Goal: Transaction & Acquisition: Subscribe to service/newsletter

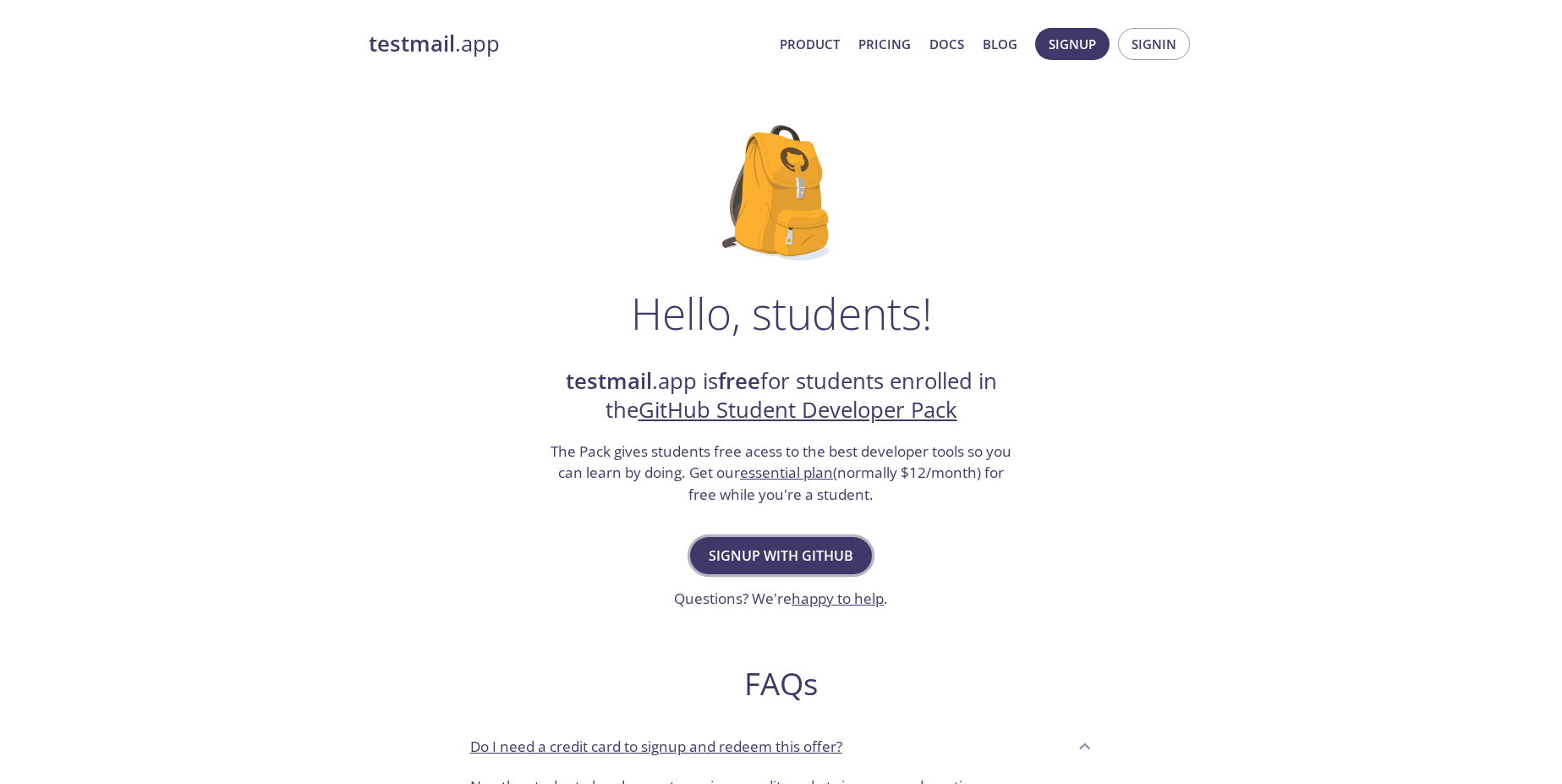
click at [793, 568] on button "Signup with GitHub" at bounding box center [781, 555] width 181 height 37
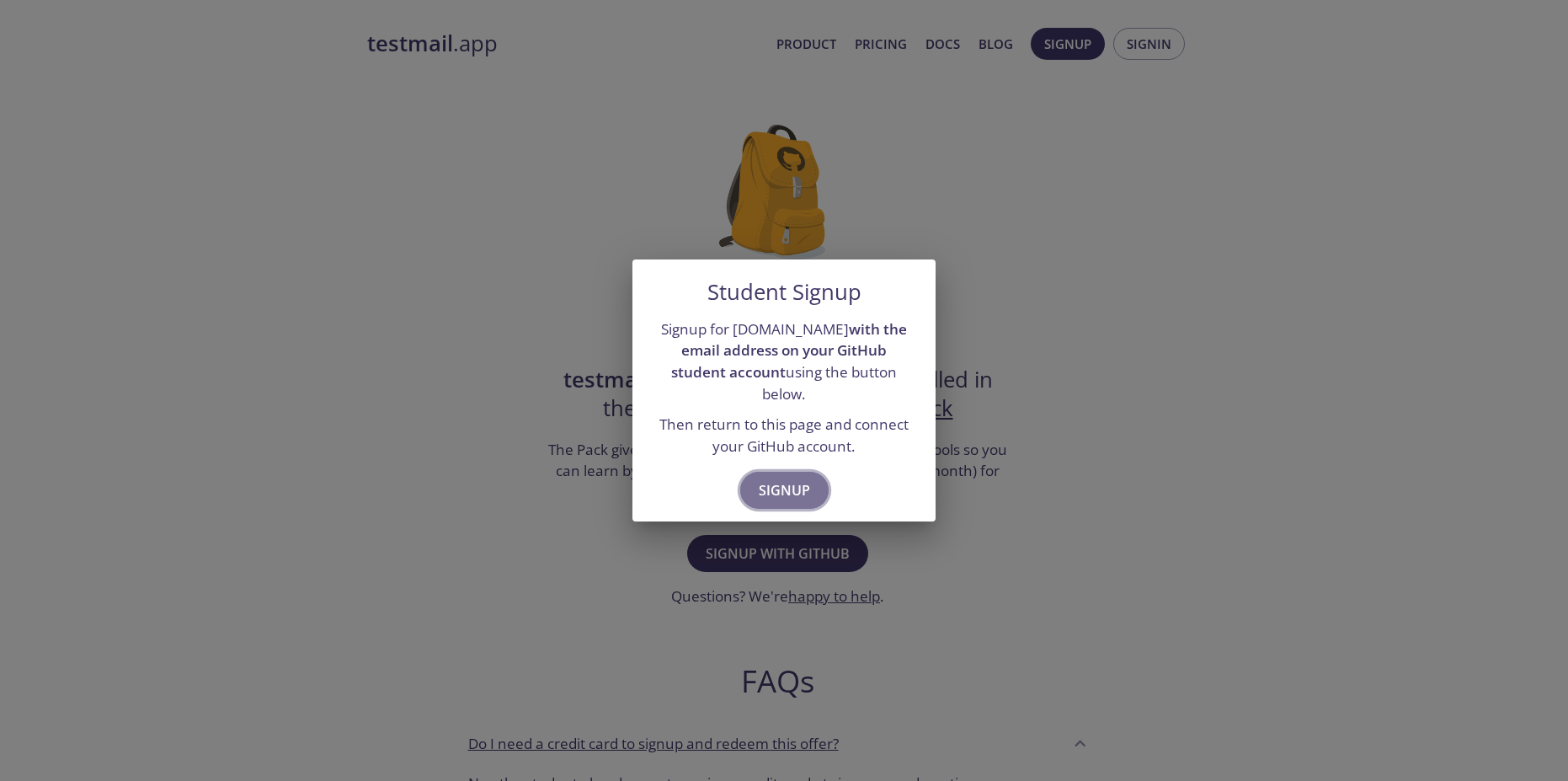
click at [762, 490] on span "Signup" at bounding box center [784, 490] width 51 height 23
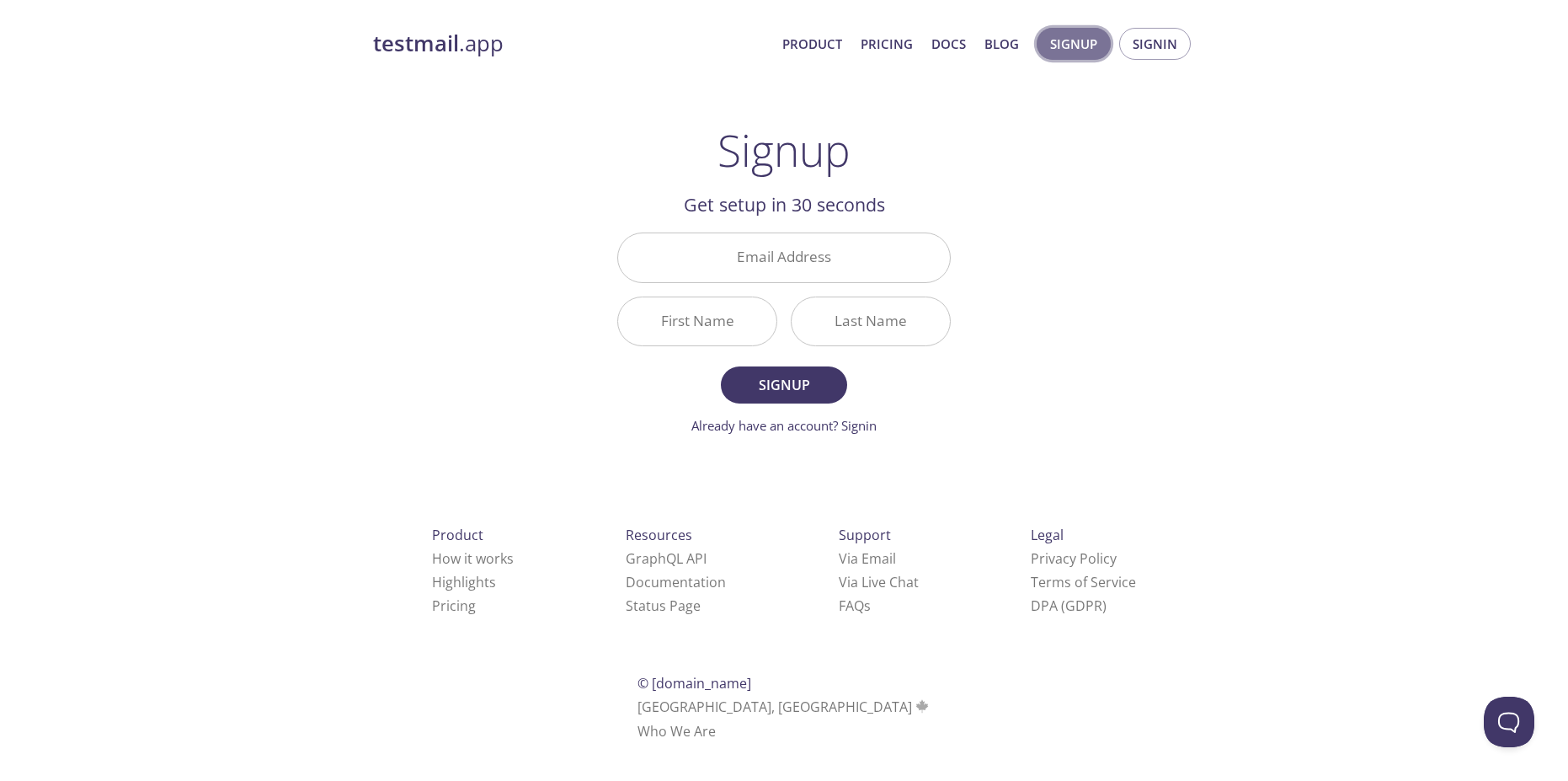
click at [1081, 28] on button "Signup" at bounding box center [1073, 44] width 74 height 32
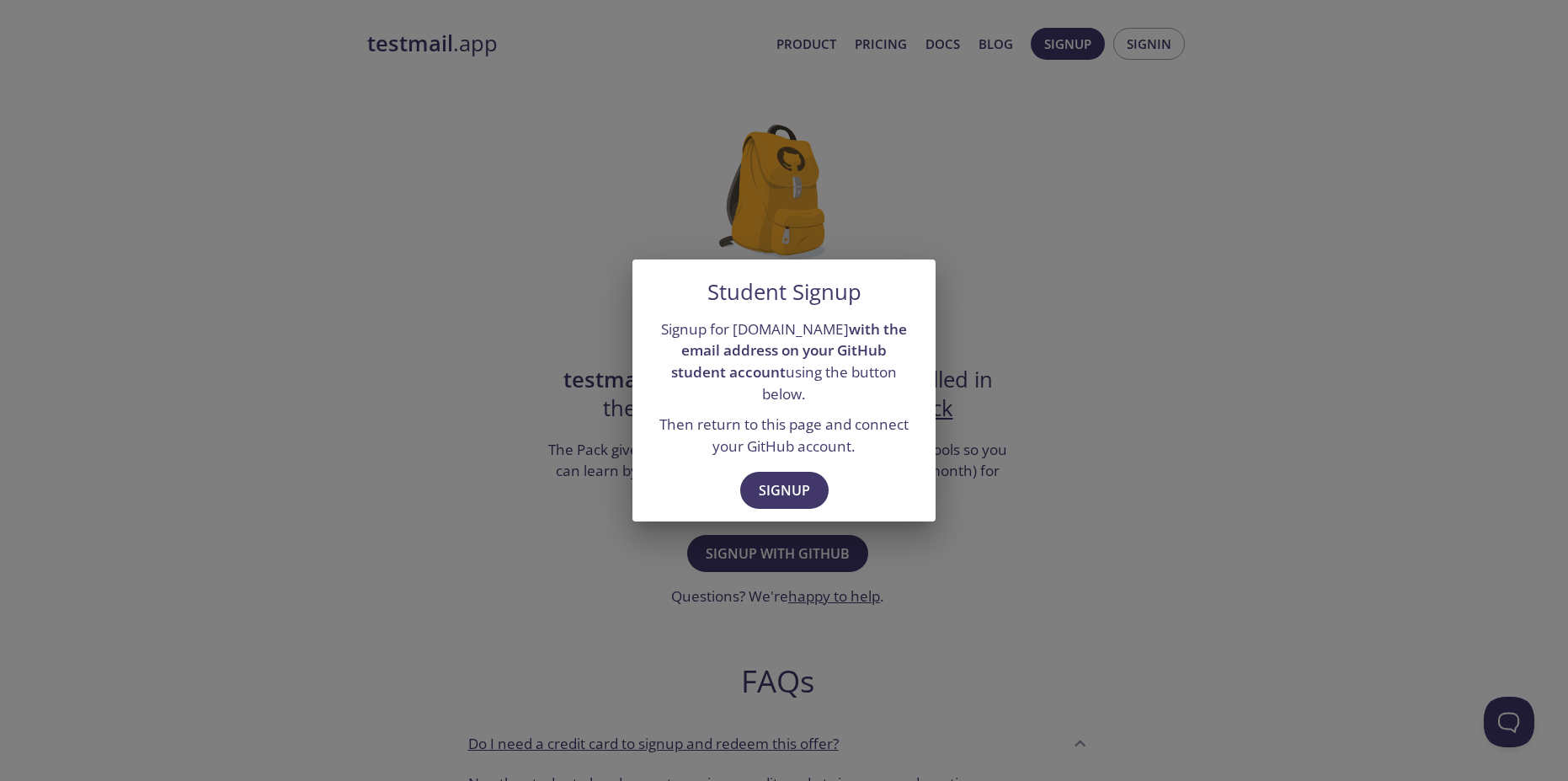
click at [867, 583] on div "Student Signup Signup for testmail.app with the email address on your GitHub st…" at bounding box center [784, 390] width 1568 height 781
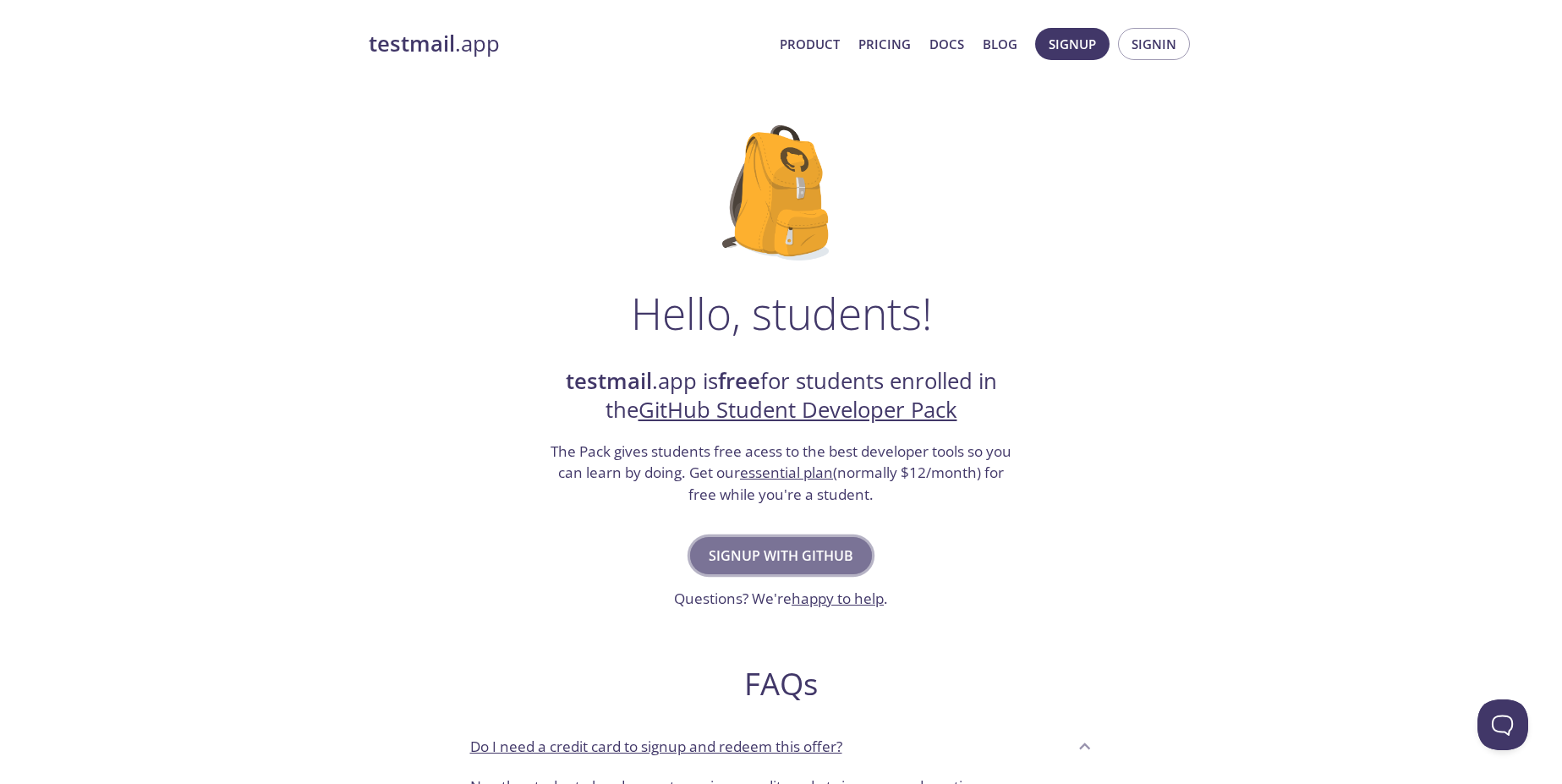
click at [784, 550] on span "Signup with GitHub" at bounding box center [781, 555] width 145 height 23
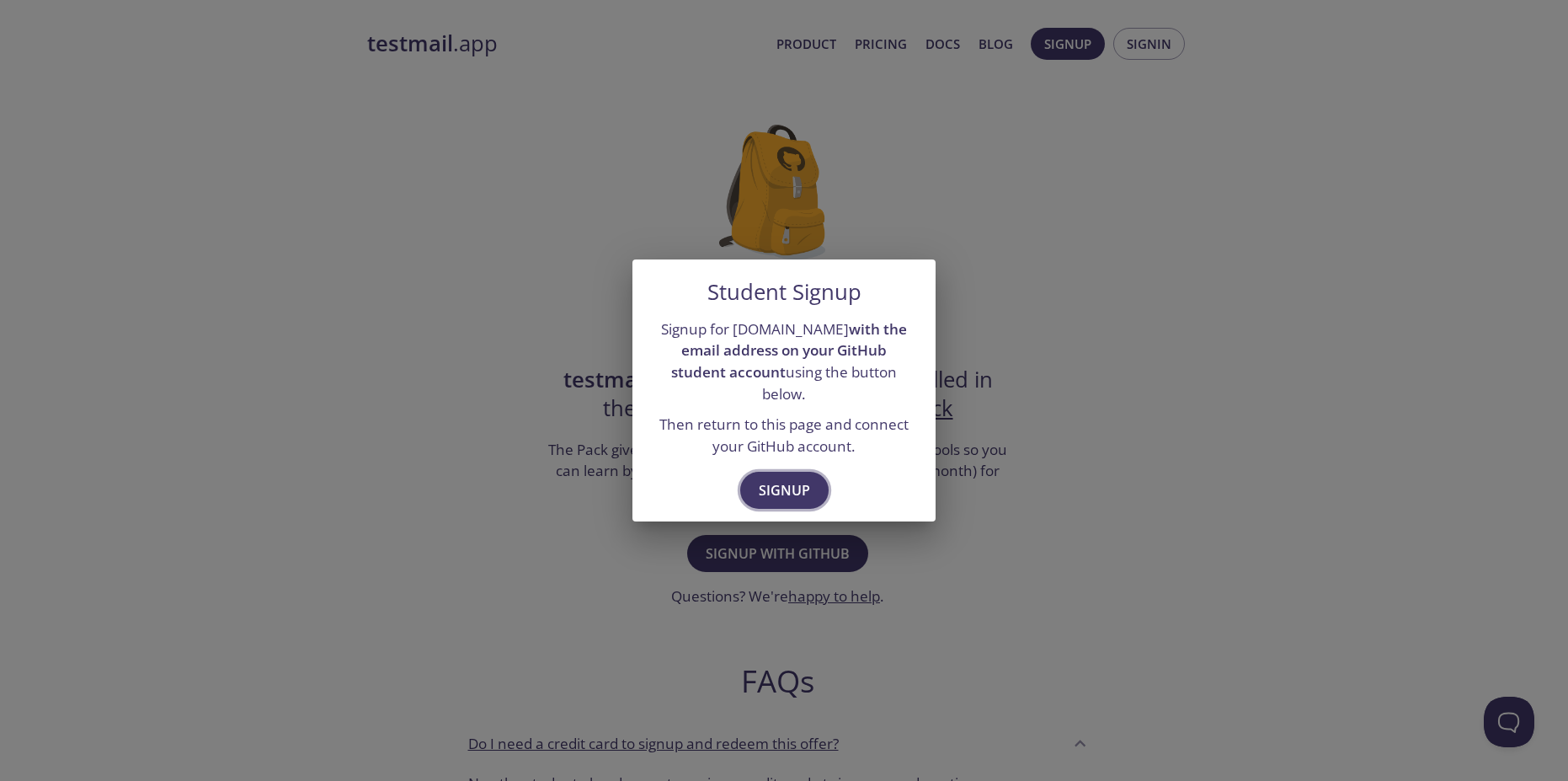
click at [783, 479] on span "Signup" at bounding box center [784, 490] width 51 height 23
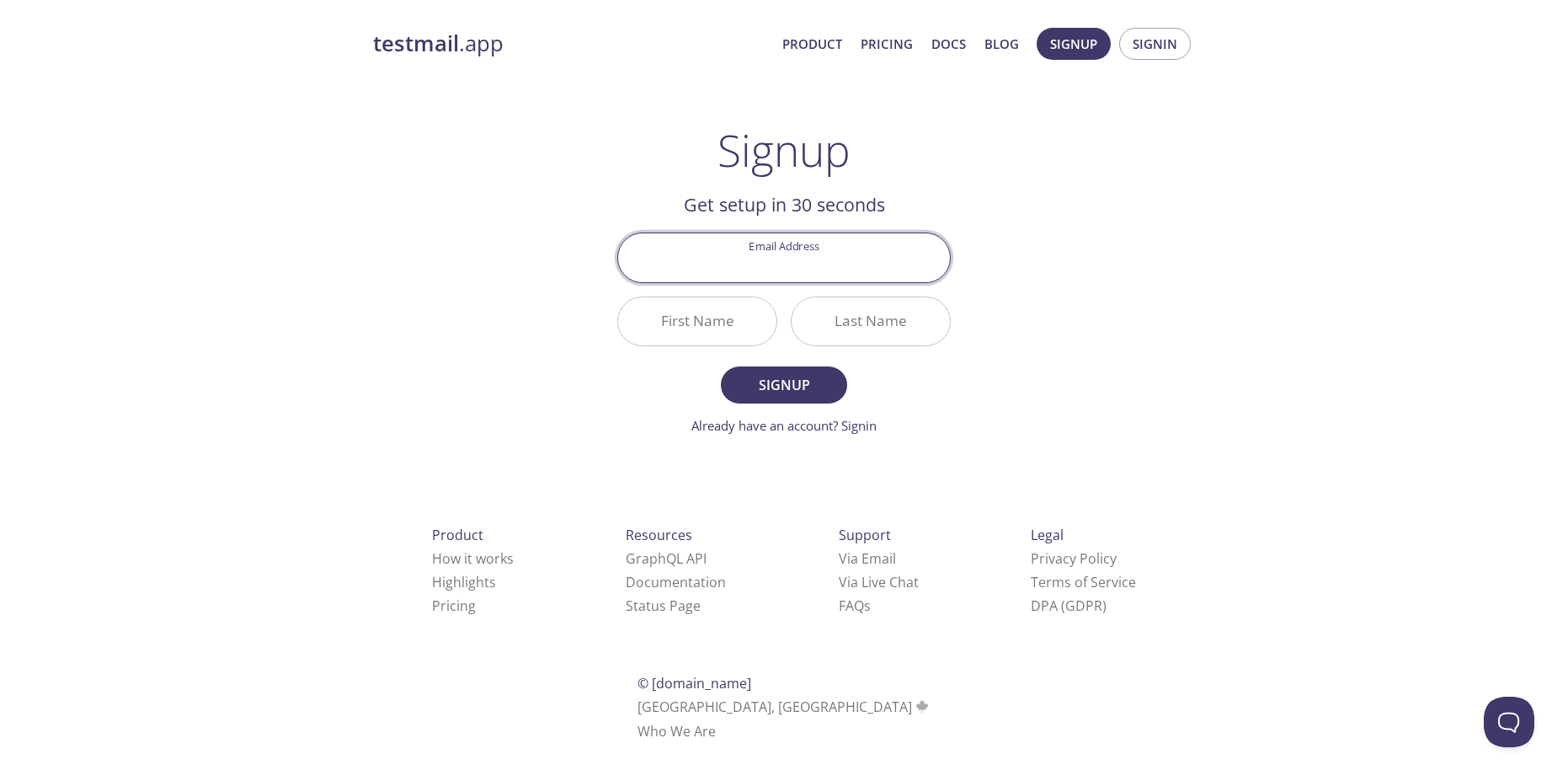
click at [794, 260] on input "Email Address" at bounding box center [784, 258] width 332 height 48
type input "w3bpiyush@gmail.com"
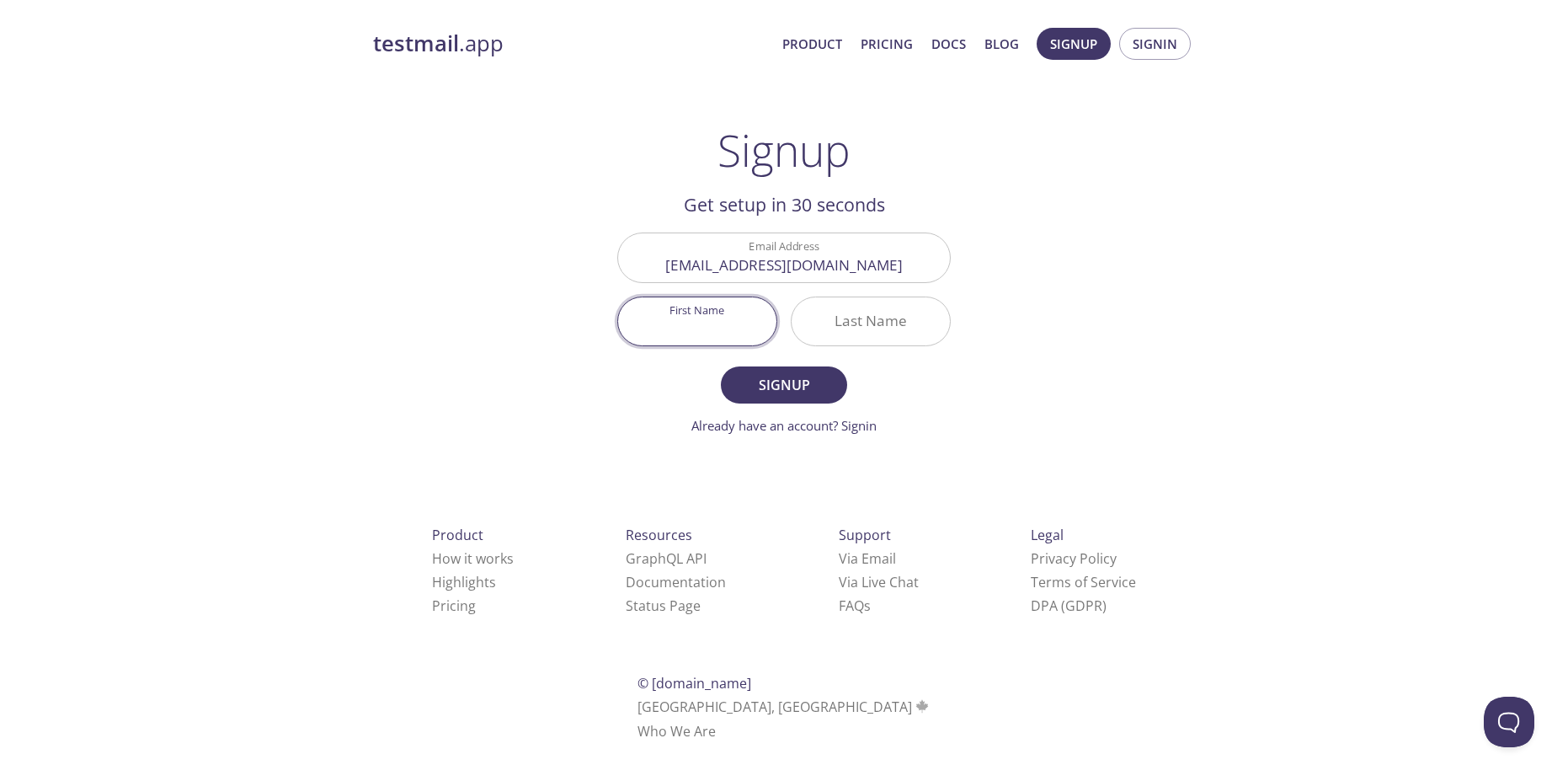
click at [704, 328] on input "First Name" at bounding box center [697, 321] width 158 height 48
type input "Piyush"
click at [826, 330] on input "Last Name" at bounding box center [870, 321] width 158 height 48
type input "Manna"
click at [789, 387] on span "Signup" at bounding box center [784, 385] width 89 height 23
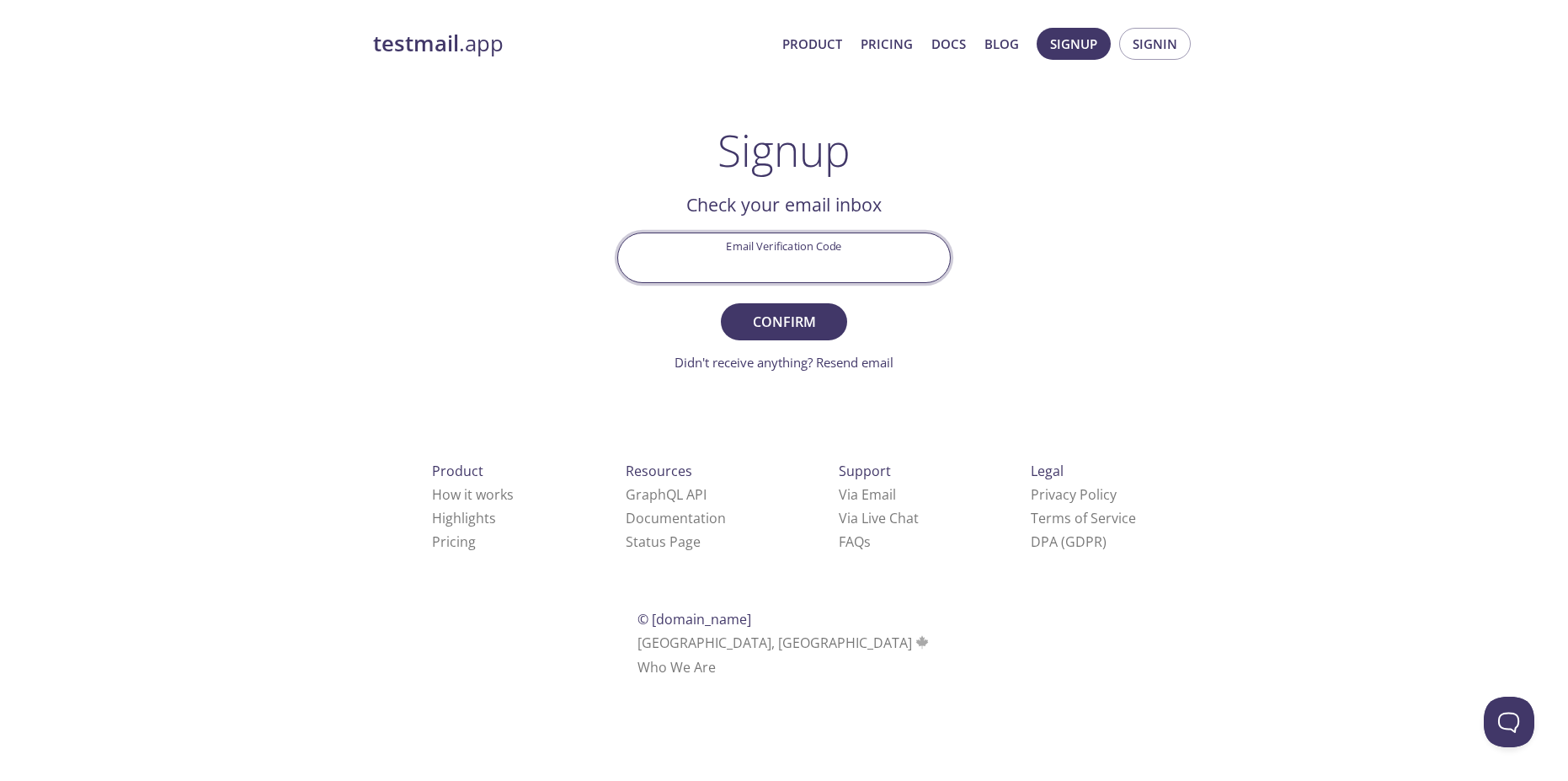
click at [808, 253] on input "Email Verification Code" at bounding box center [784, 258] width 332 height 48
paste input "34ZUAP5"
type input "34ZUAP5"
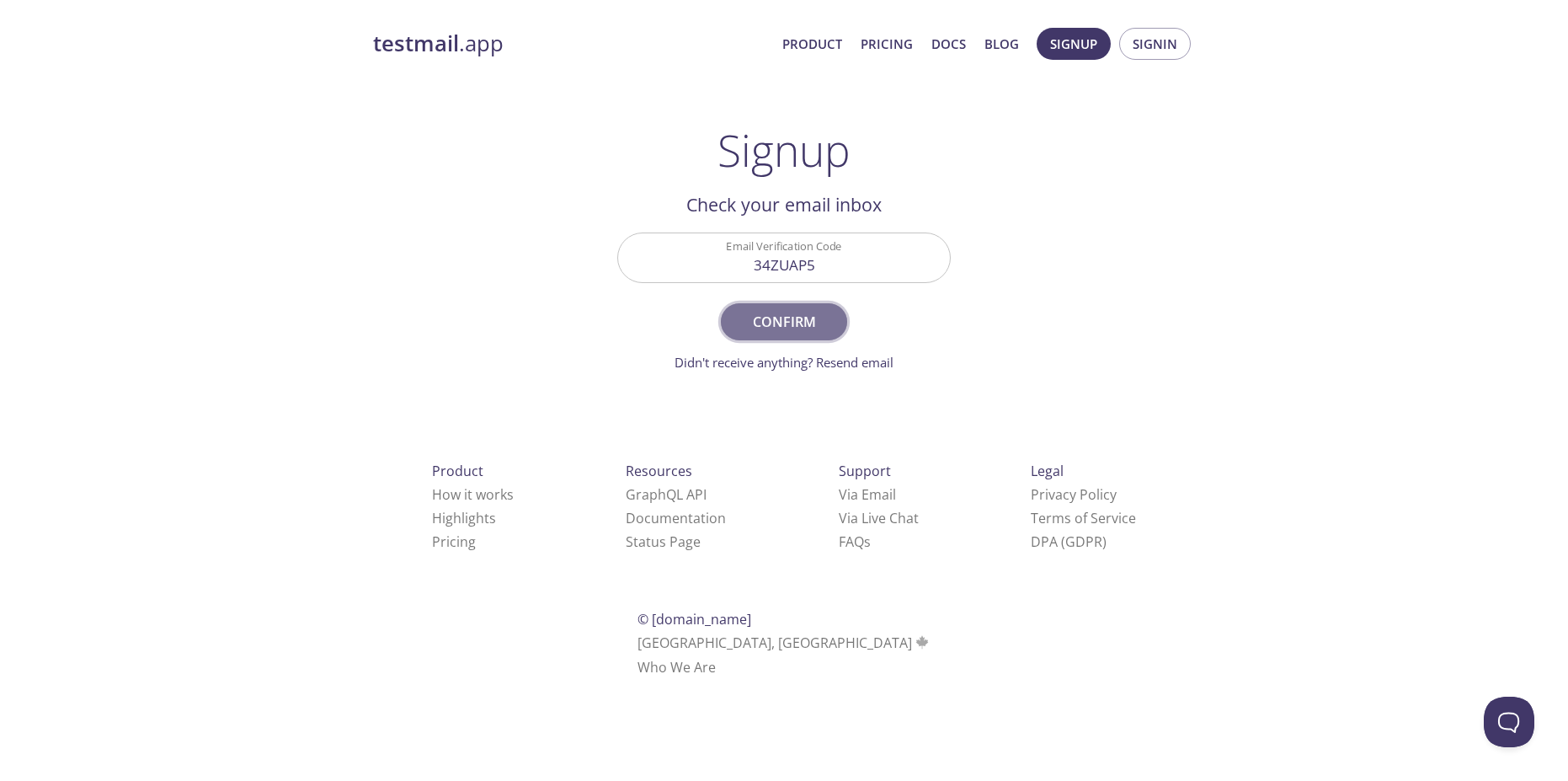
click at [792, 314] on span "Confirm" at bounding box center [784, 322] width 89 height 23
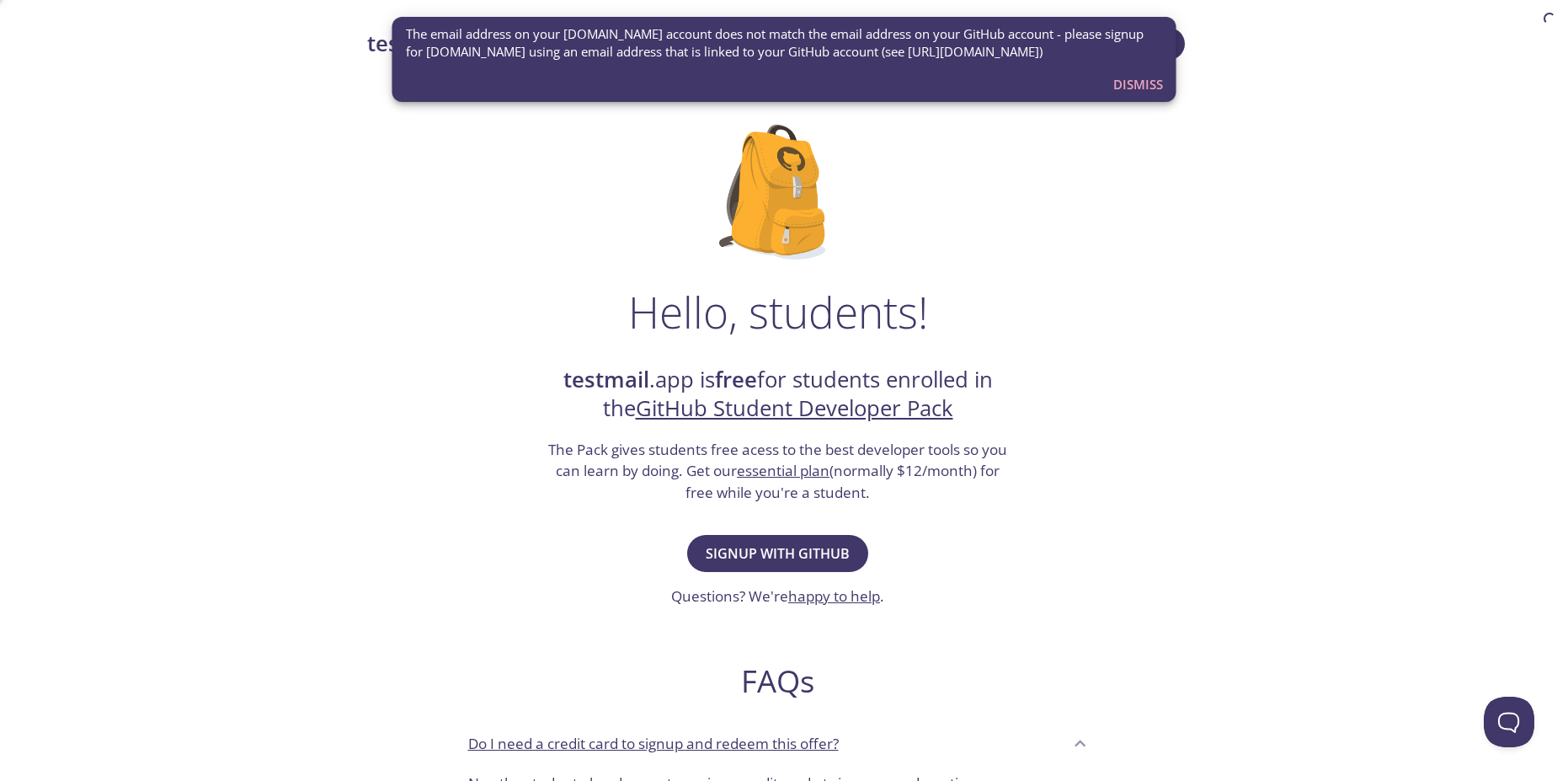
click at [664, 384] on strong "Give us a moment" at bounding box center [719, 377] width 111 height 17
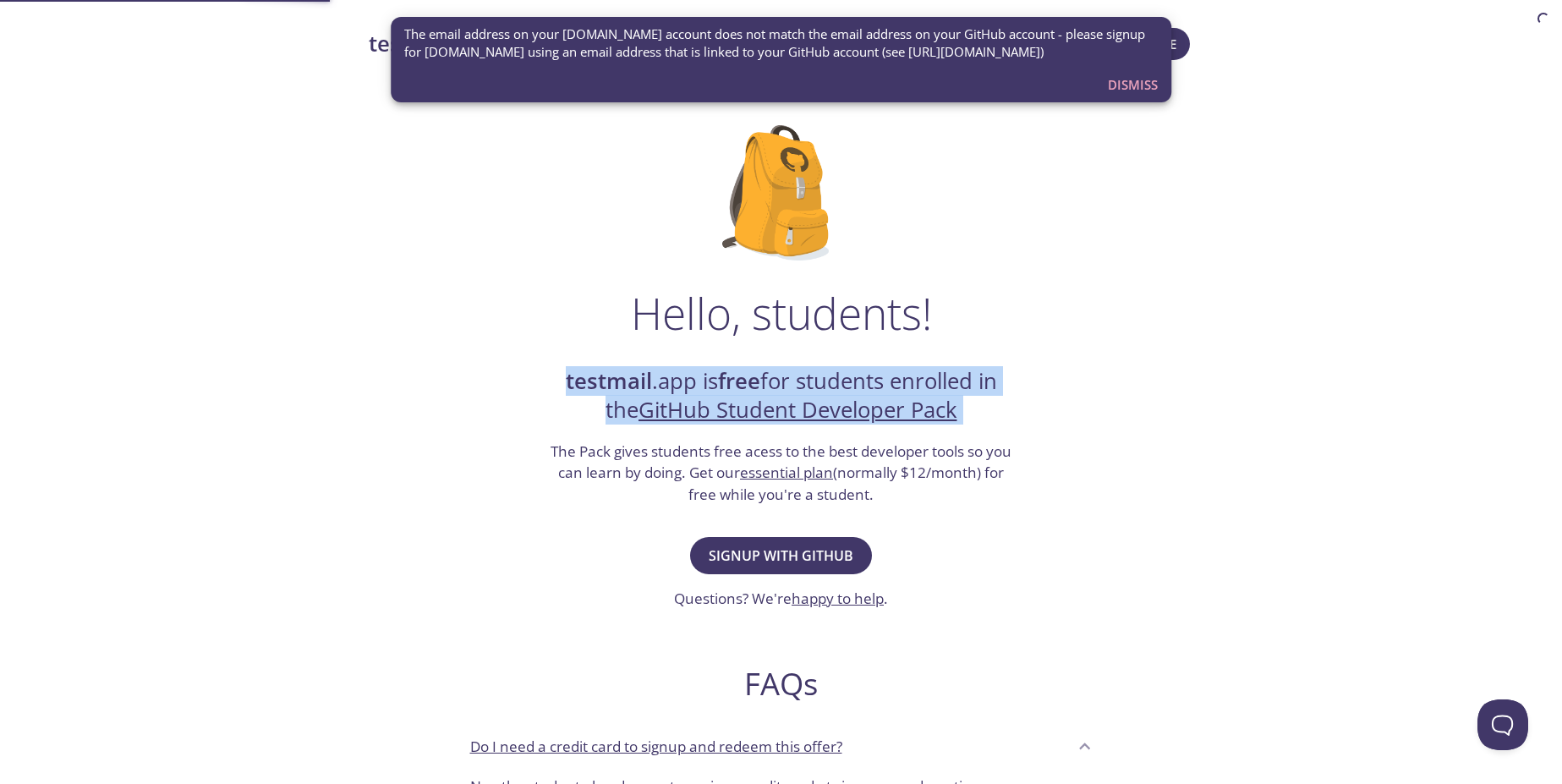
click at [666, 385] on h2 "testmail .app is free for students enrolled in the GitHub Student Developer Pack" at bounding box center [781, 396] width 465 height 58
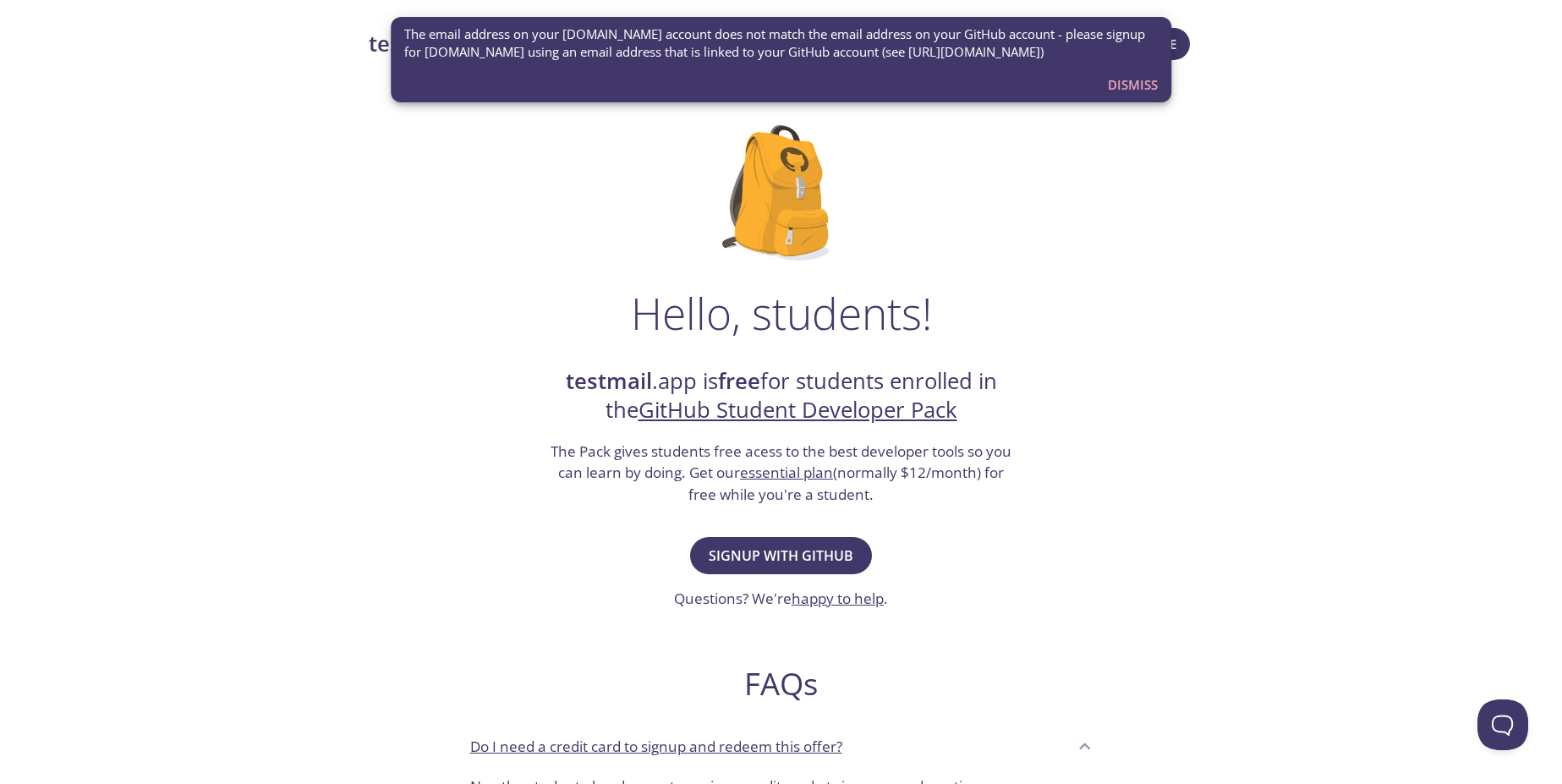
click at [715, 310] on h1 "Hello, students!" at bounding box center [781, 313] width 301 height 50
click at [1108, 53] on span "The email address on your [DOMAIN_NAME] account does not match the email addres…" at bounding box center [781, 43] width 755 height 36
click at [1125, 74] on span "Dismiss" at bounding box center [1133, 84] width 50 height 22
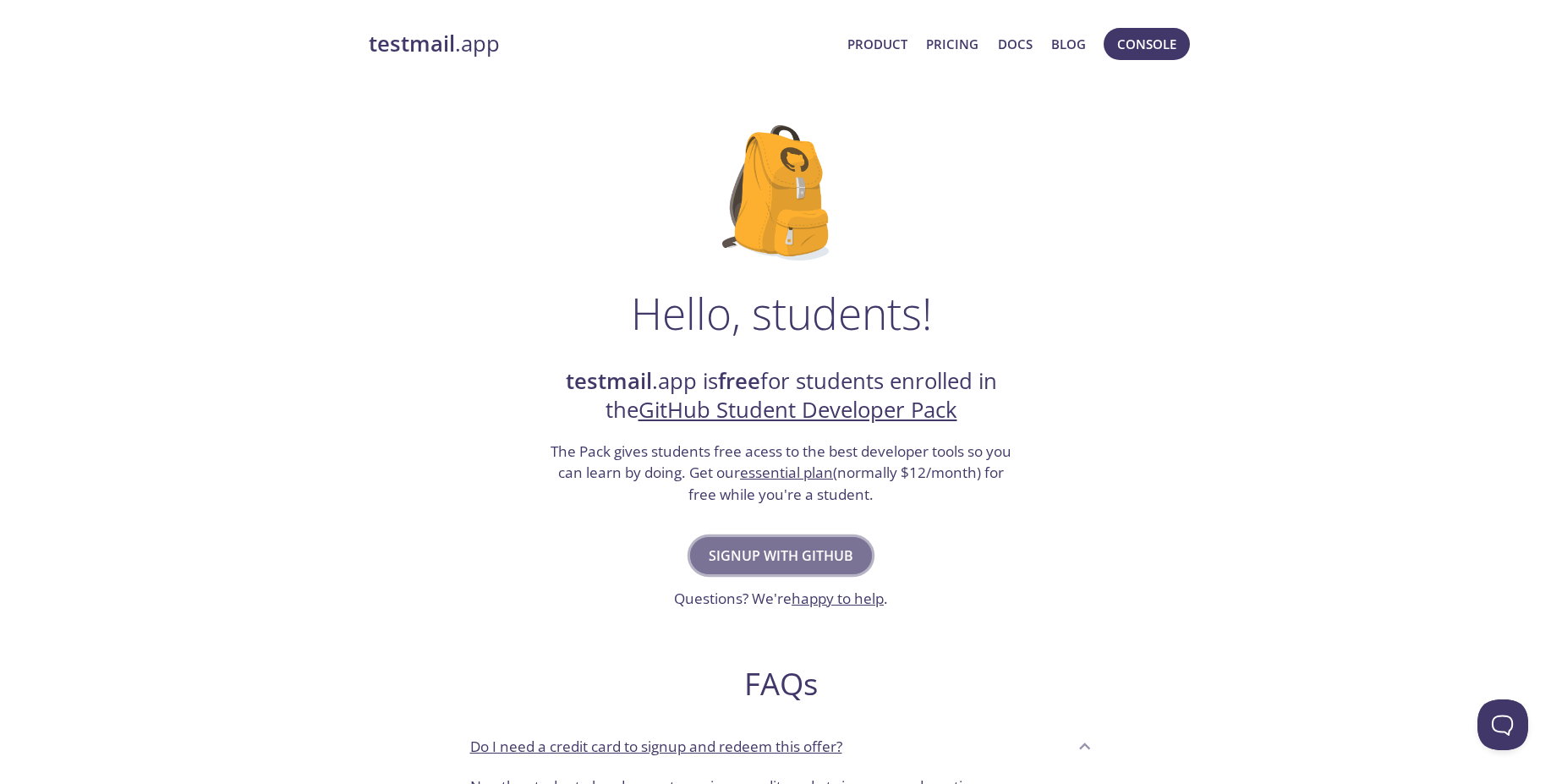
click at [724, 565] on span "Signup with GitHub" at bounding box center [781, 555] width 145 height 23
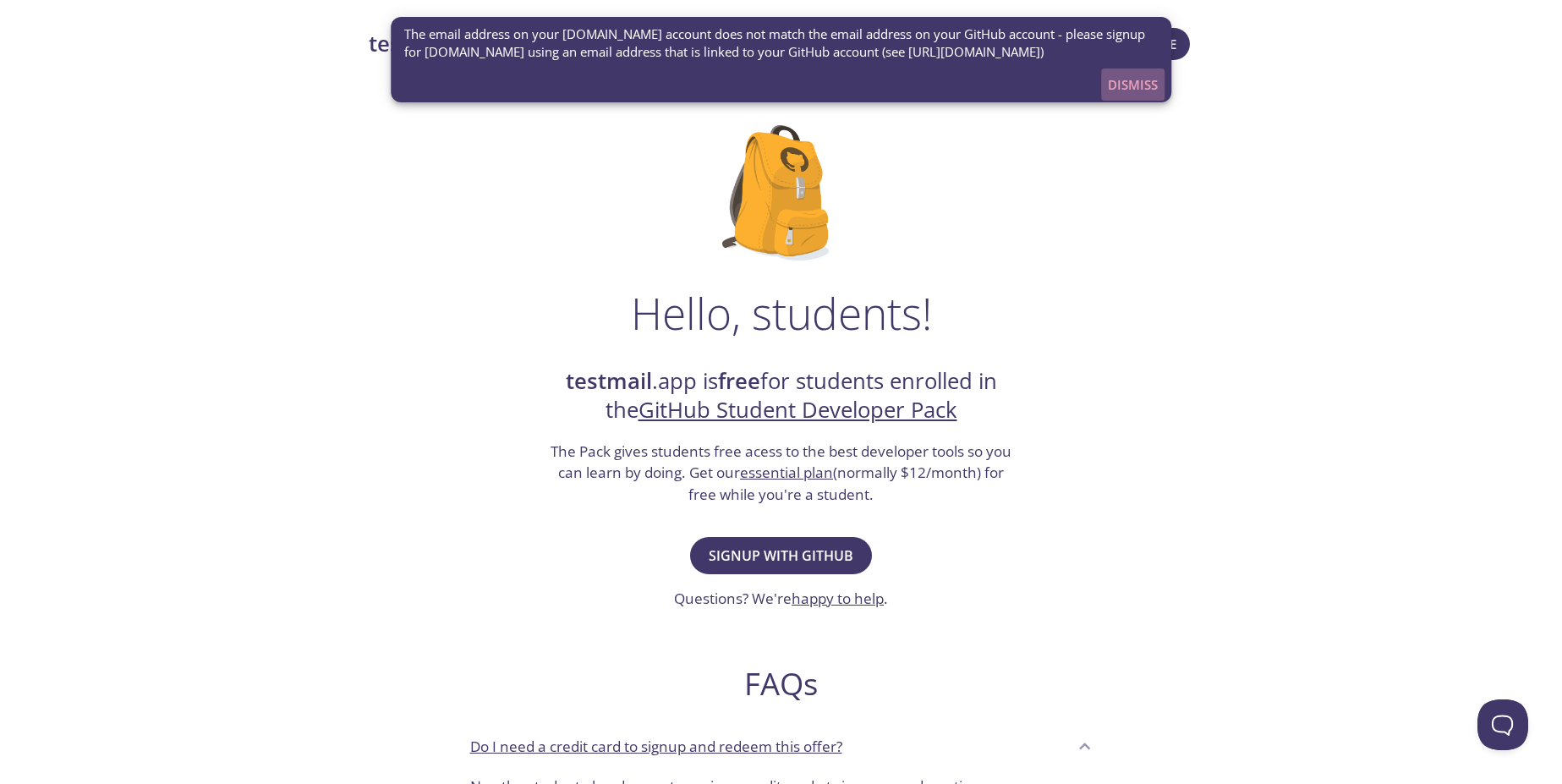
click at [1137, 82] on span "Dismiss" at bounding box center [1133, 84] width 50 height 22
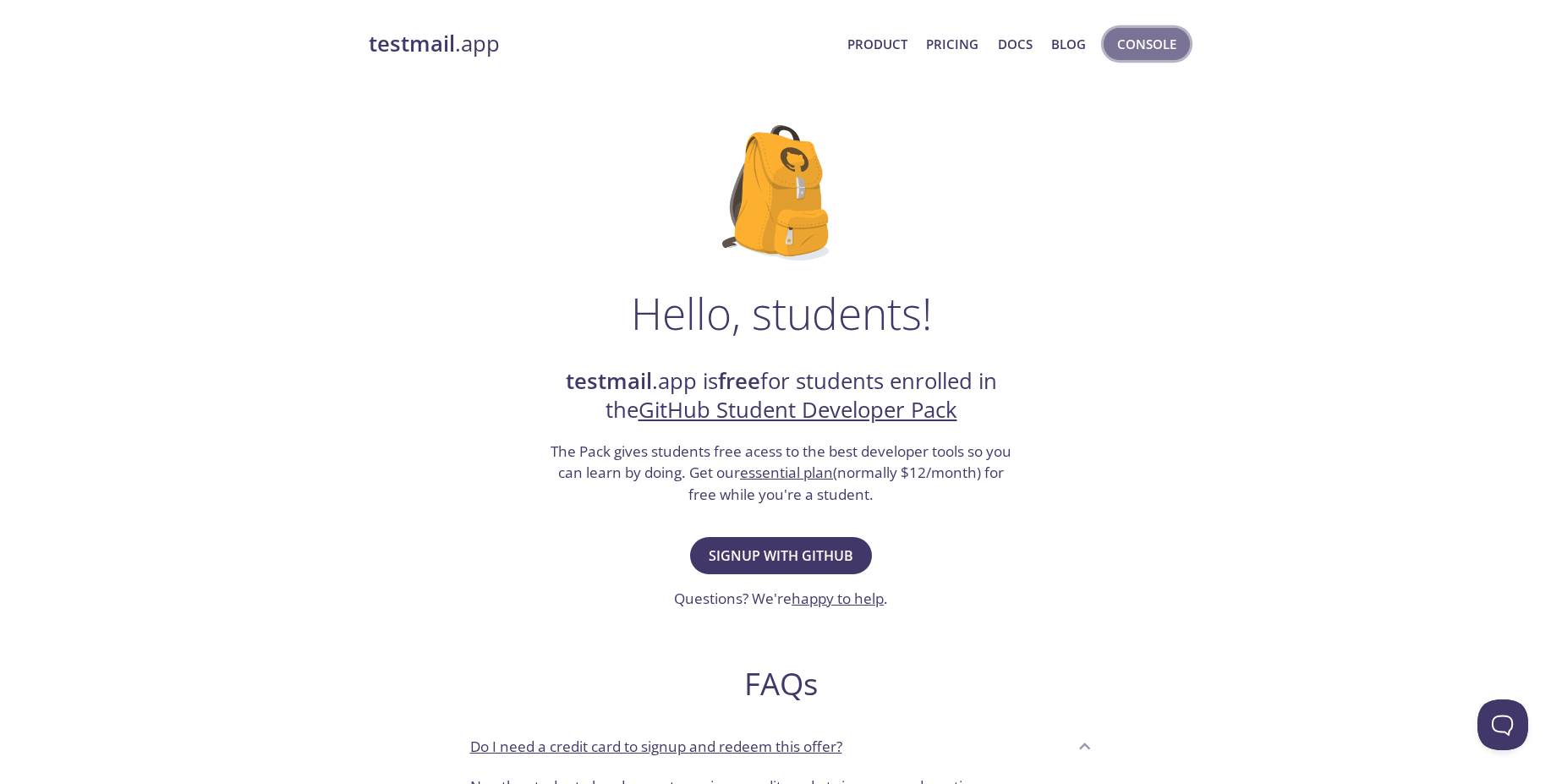
click at [1143, 40] on span "Console" at bounding box center [1147, 44] width 59 height 22
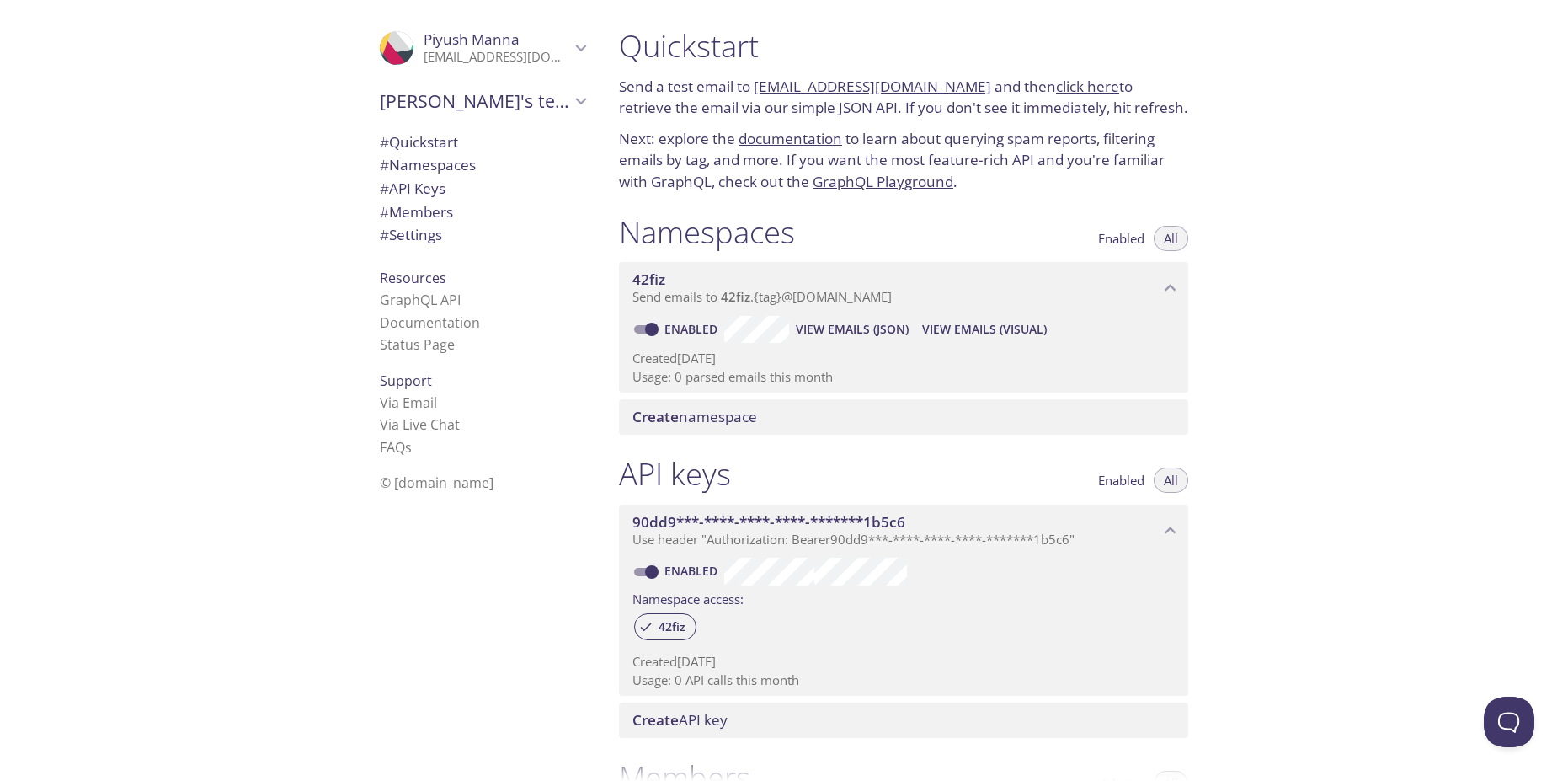
scroll to position [417, 0]
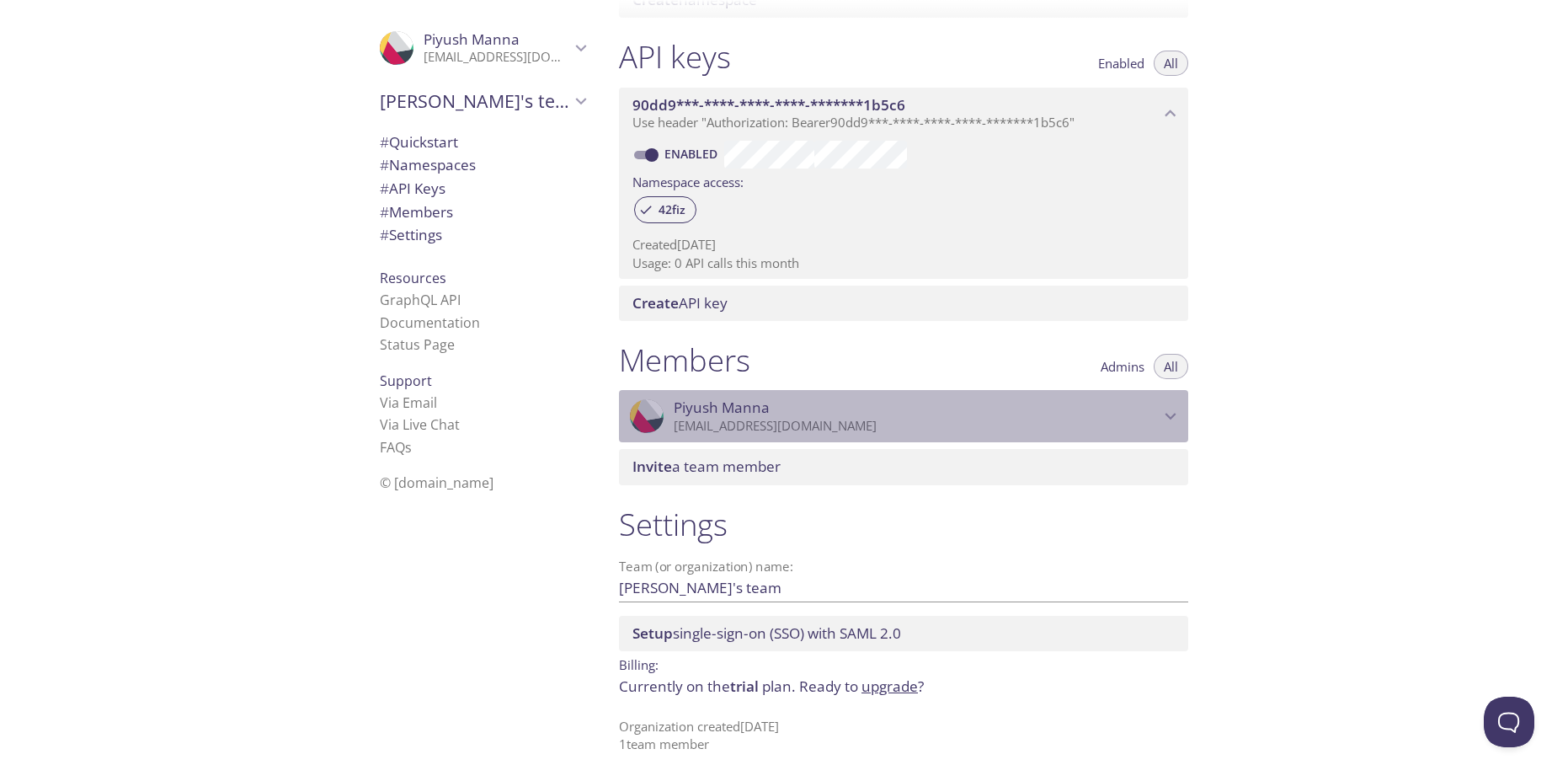
click at [1153, 428] on p "w3bpiyush@gmail.com" at bounding box center [916, 426] width 486 height 17
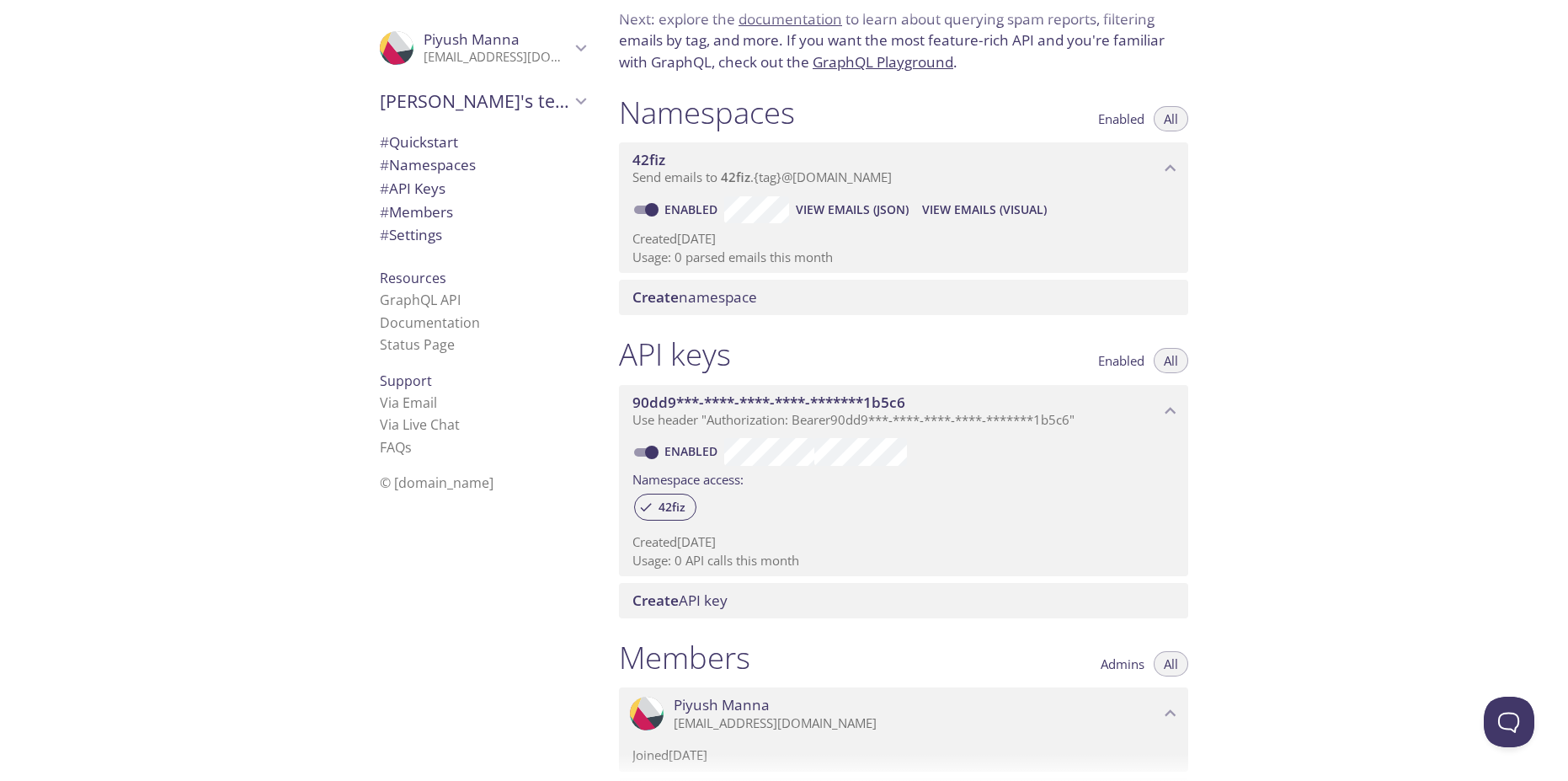
scroll to position [0, 0]
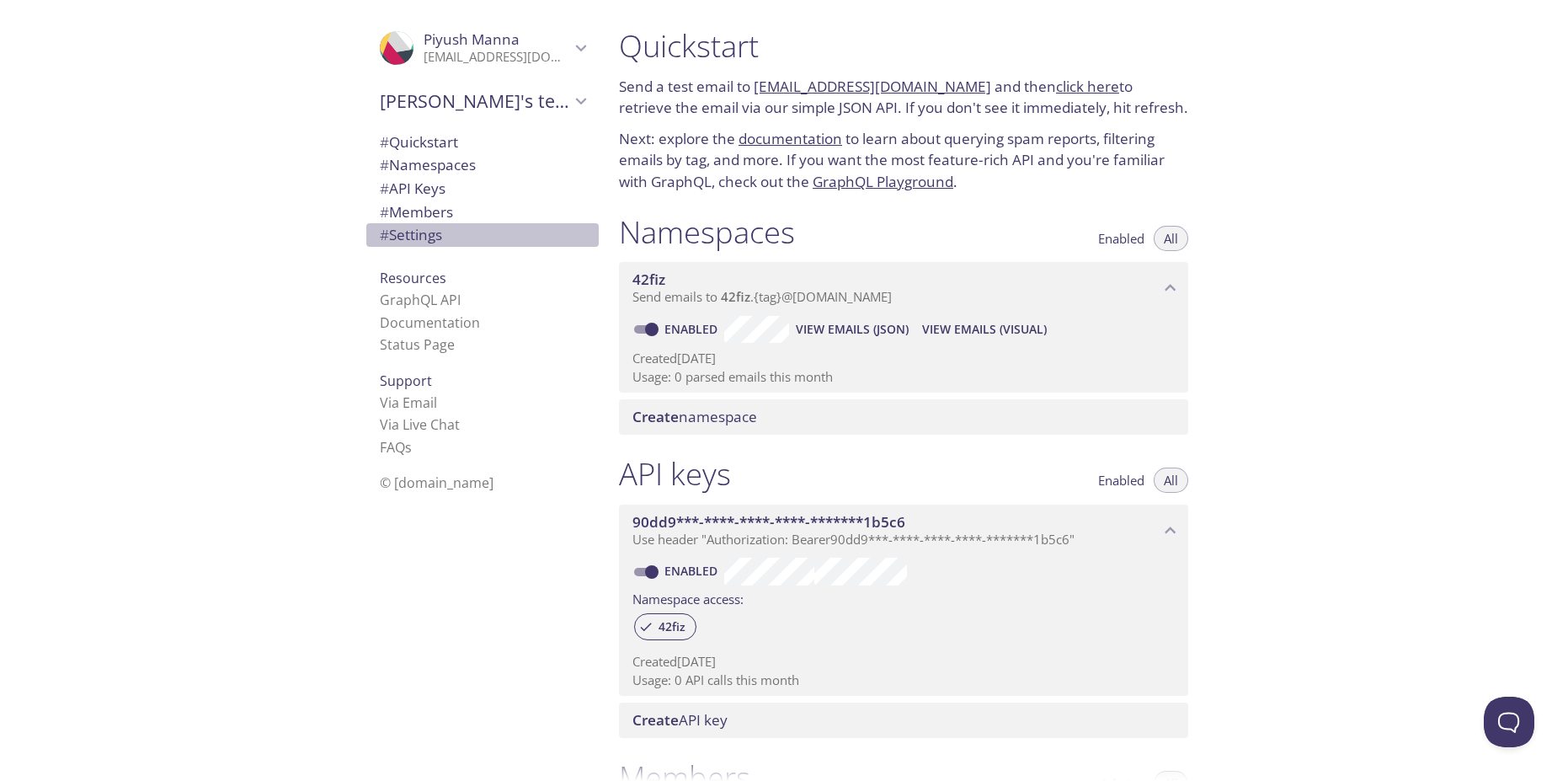
click at [403, 238] on span "# Settings" at bounding box center [411, 234] width 63 height 20
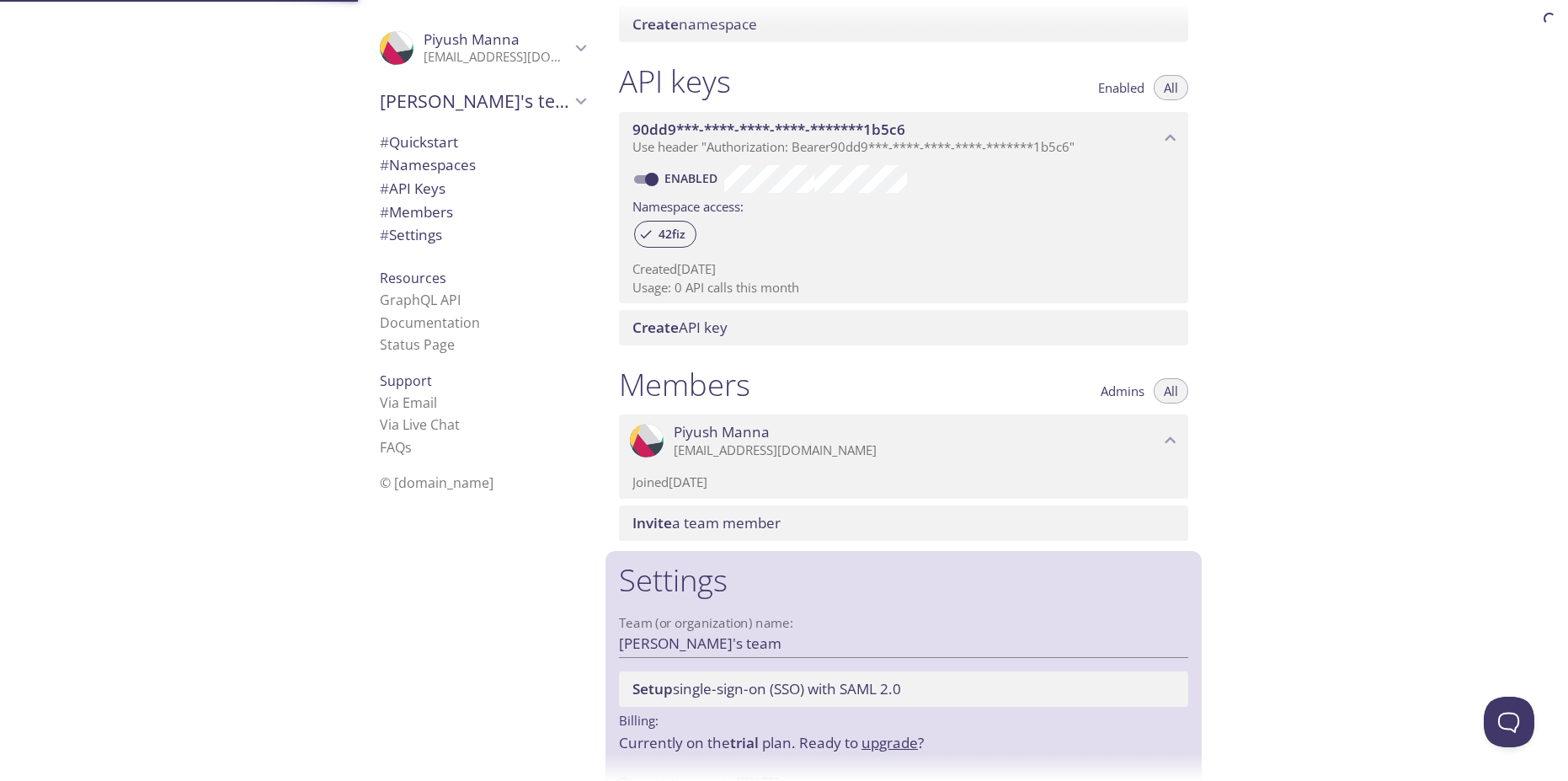
scroll to position [448, 0]
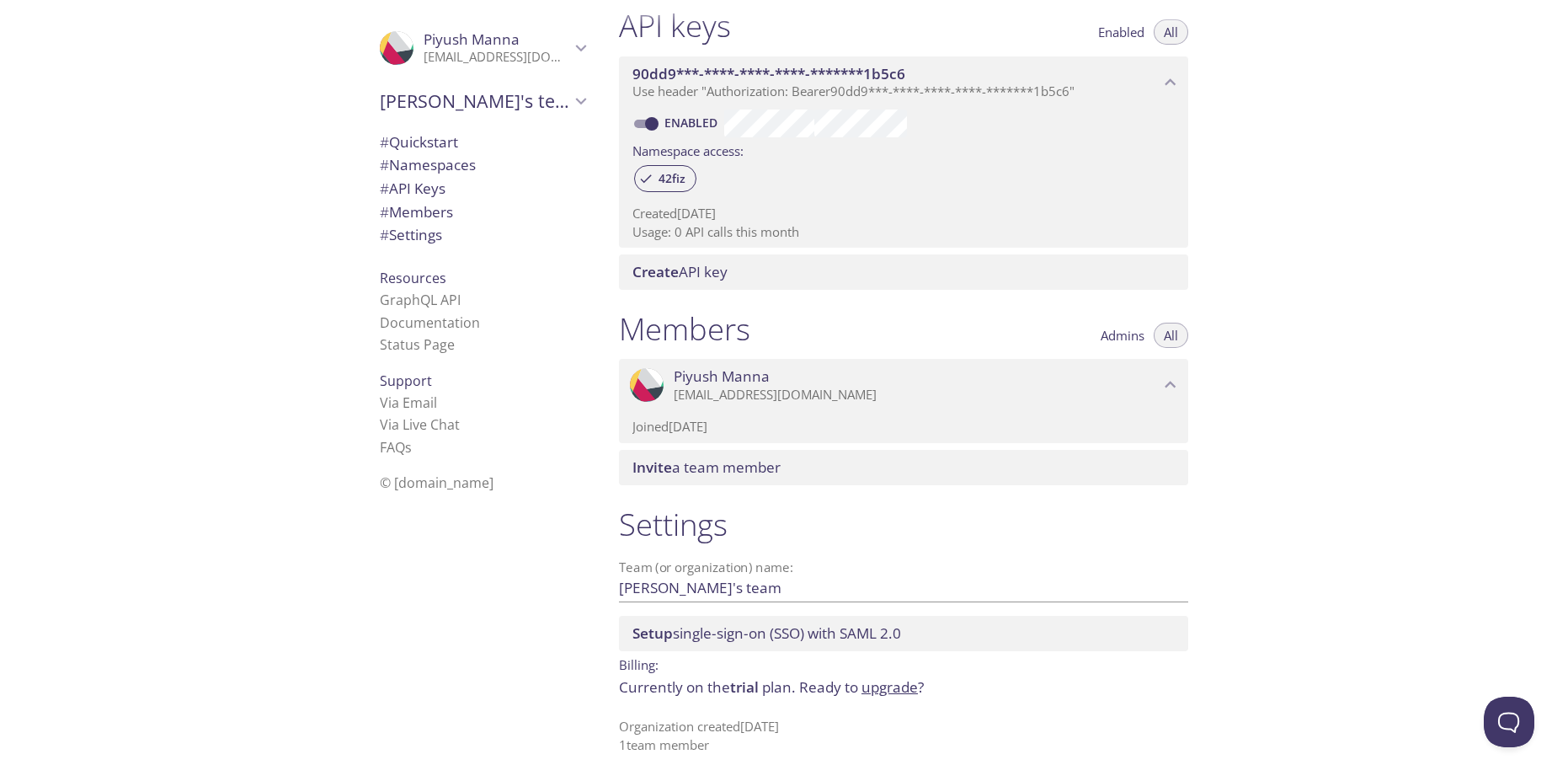
click at [734, 619] on div "Setup single-sign-on (SSO) with SAML 2.0" at bounding box center [903, 633] width 570 height 36
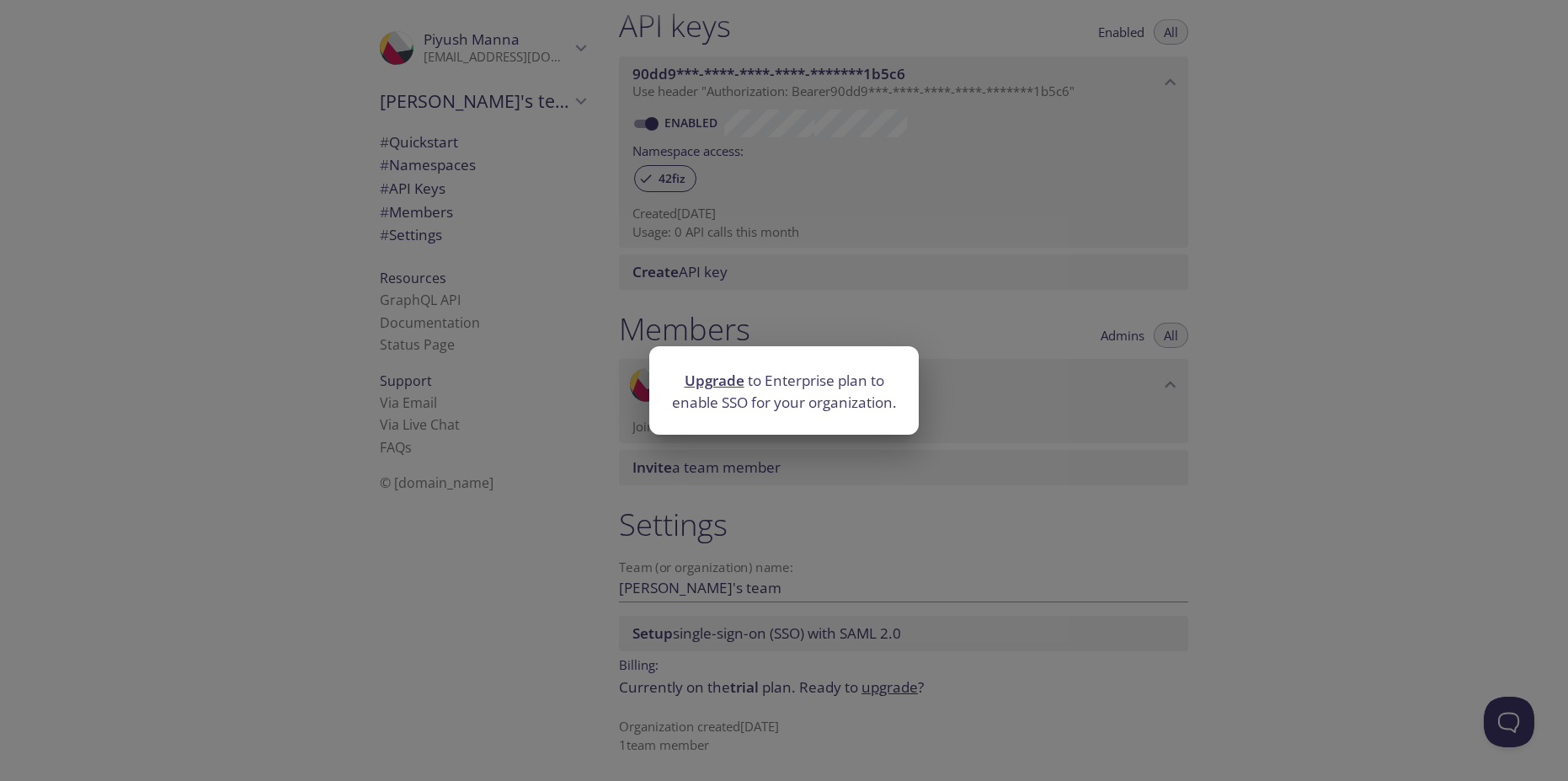
click at [786, 397] on p "Upgrade to Enterprise plan to enable SSO for your organization." at bounding box center [784, 391] width 229 height 43
click at [801, 508] on div "Upgrade to Enterprise plan to enable SSO for your organization." at bounding box center [784, 390] width 1568 height 781
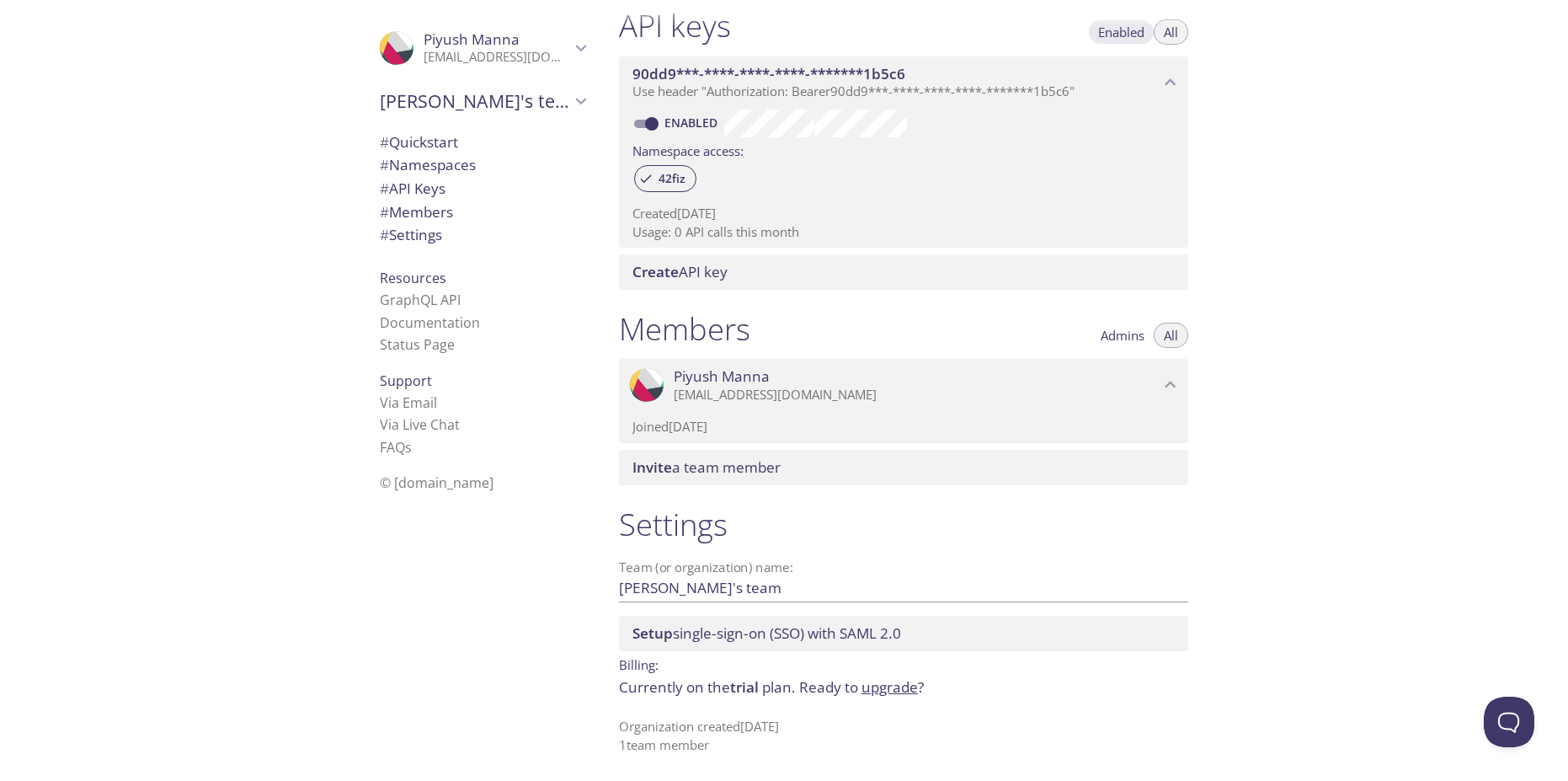
click at [1136, 32] on span "Enabled" at bounding box center [1122, 32] width 47 height 0
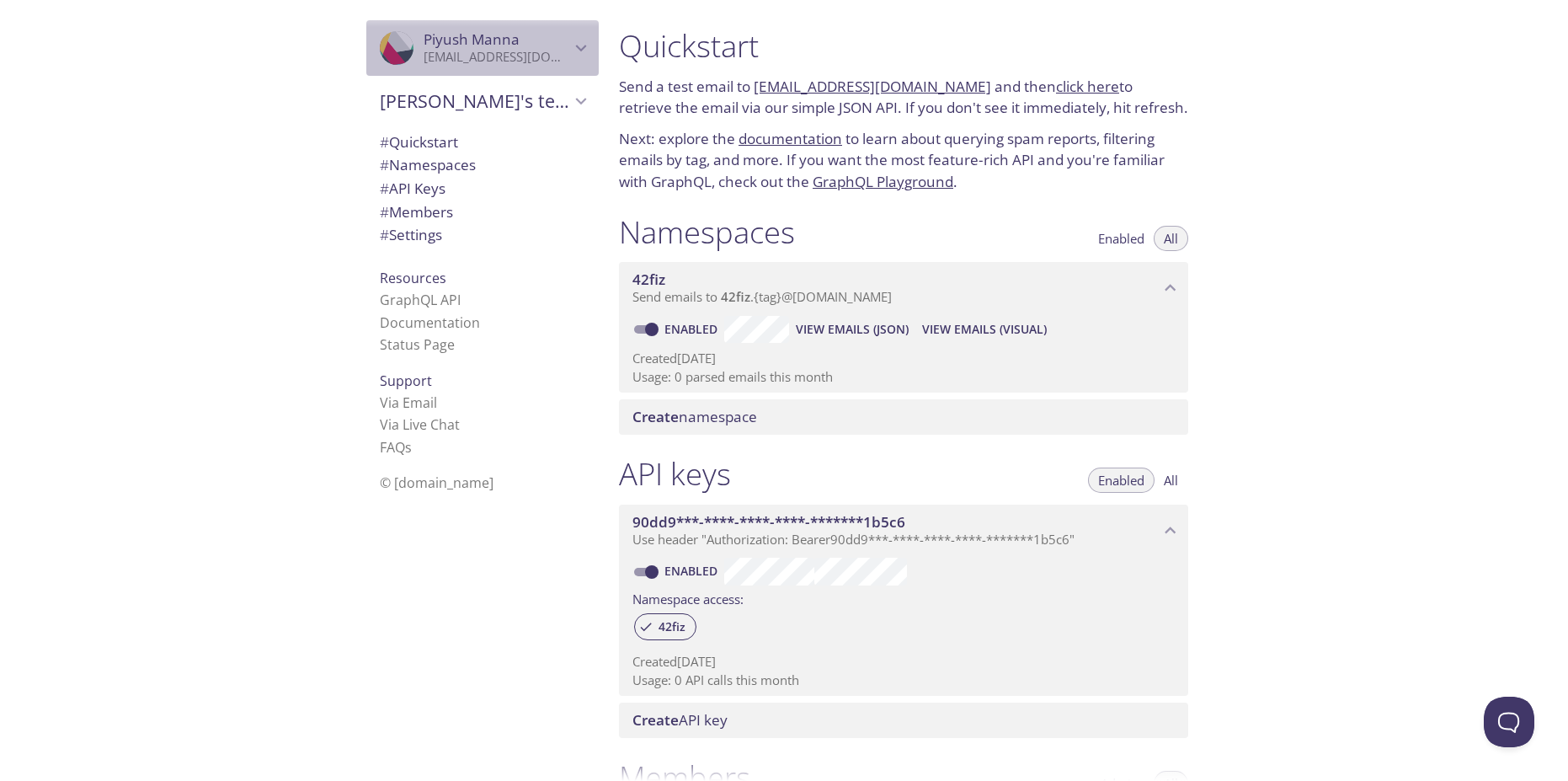
click at [572, 42] on icon "Piyush Manna" at bounding box center [581, 47] width 21 height 21
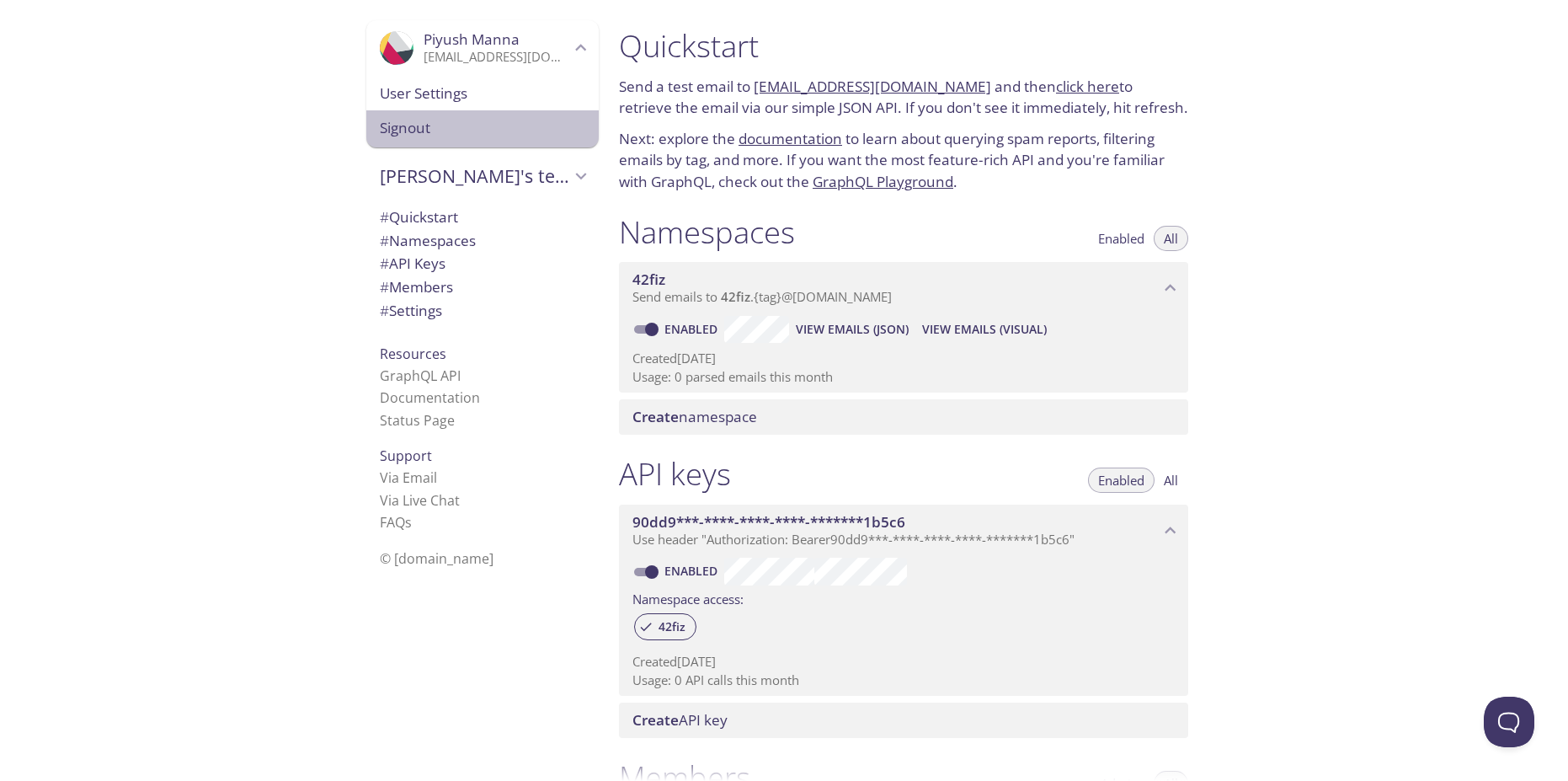
click at [445, 123] on span "Signout" at bounding box center [483, 128] width 206 height 21
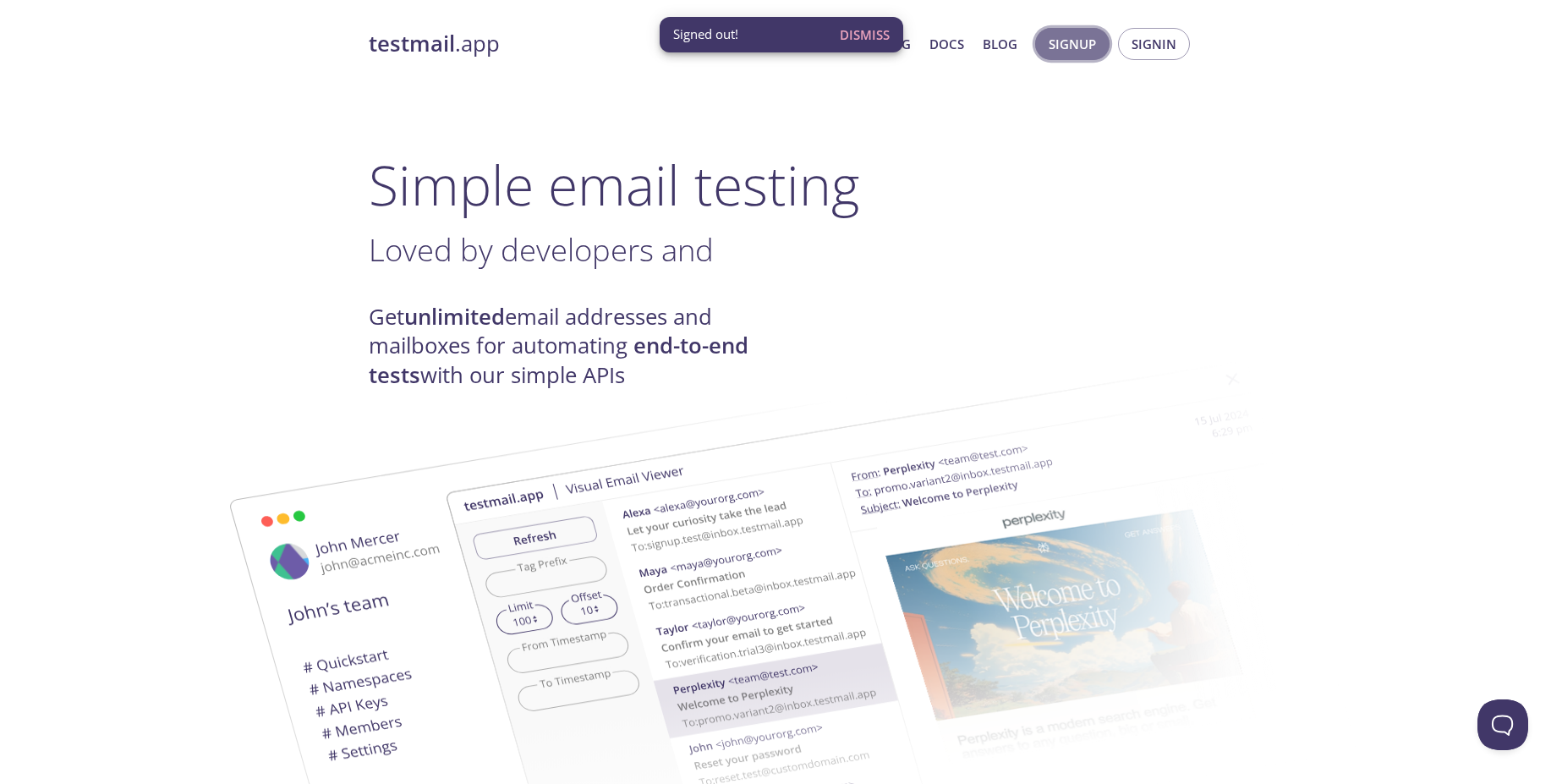
click at [1081, 45] on span "Signup" at bounding box center [1072, 44] width 48 height 22
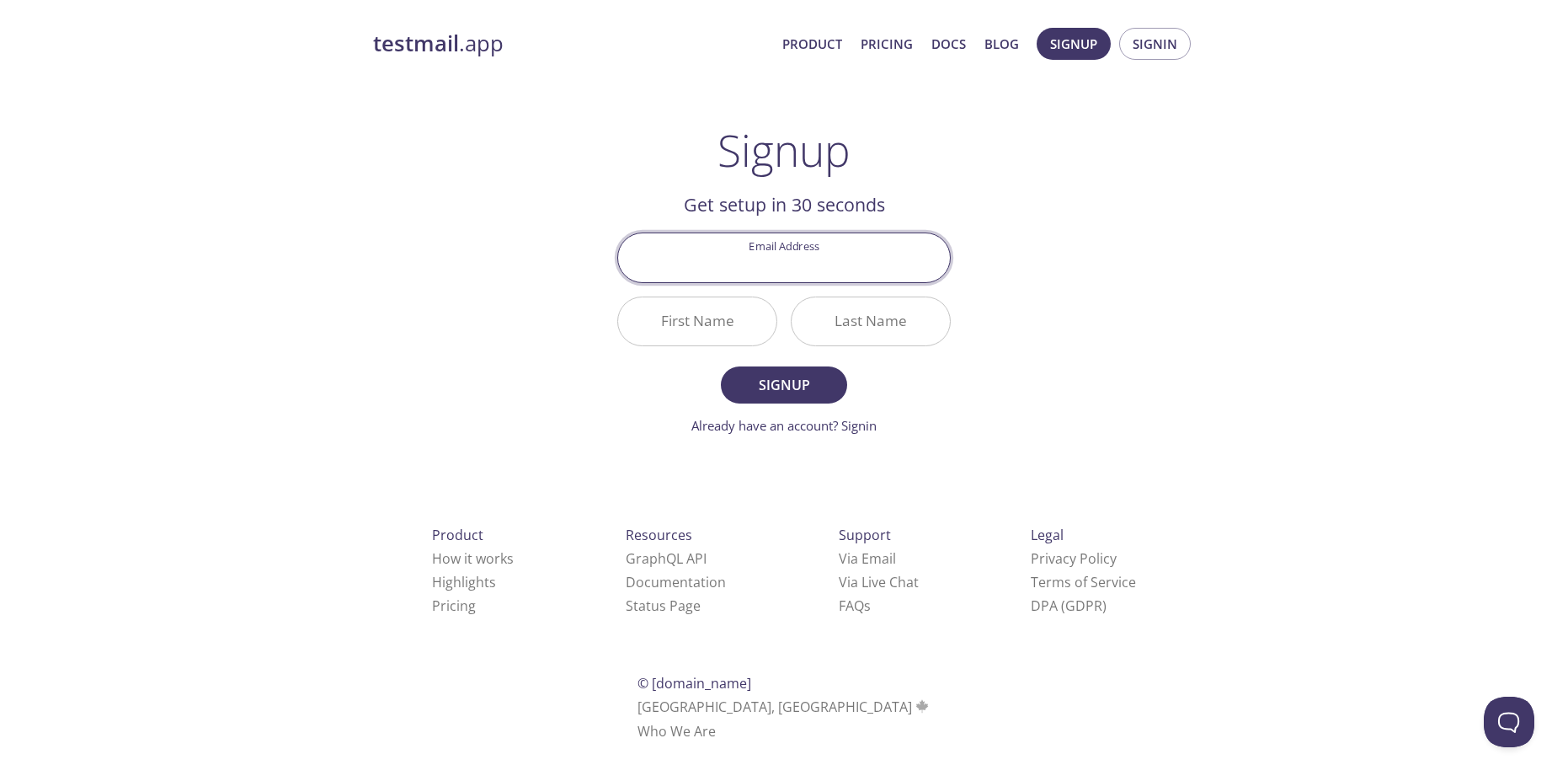
click at [792, 266] on input "Email Address" at bounding box center [784, 258] width 332 height 48
type input "piyushmanna69@gmail.com"
click at [714, 316] on input "First Name" at bounding box center [697, 321] width 158 height 48
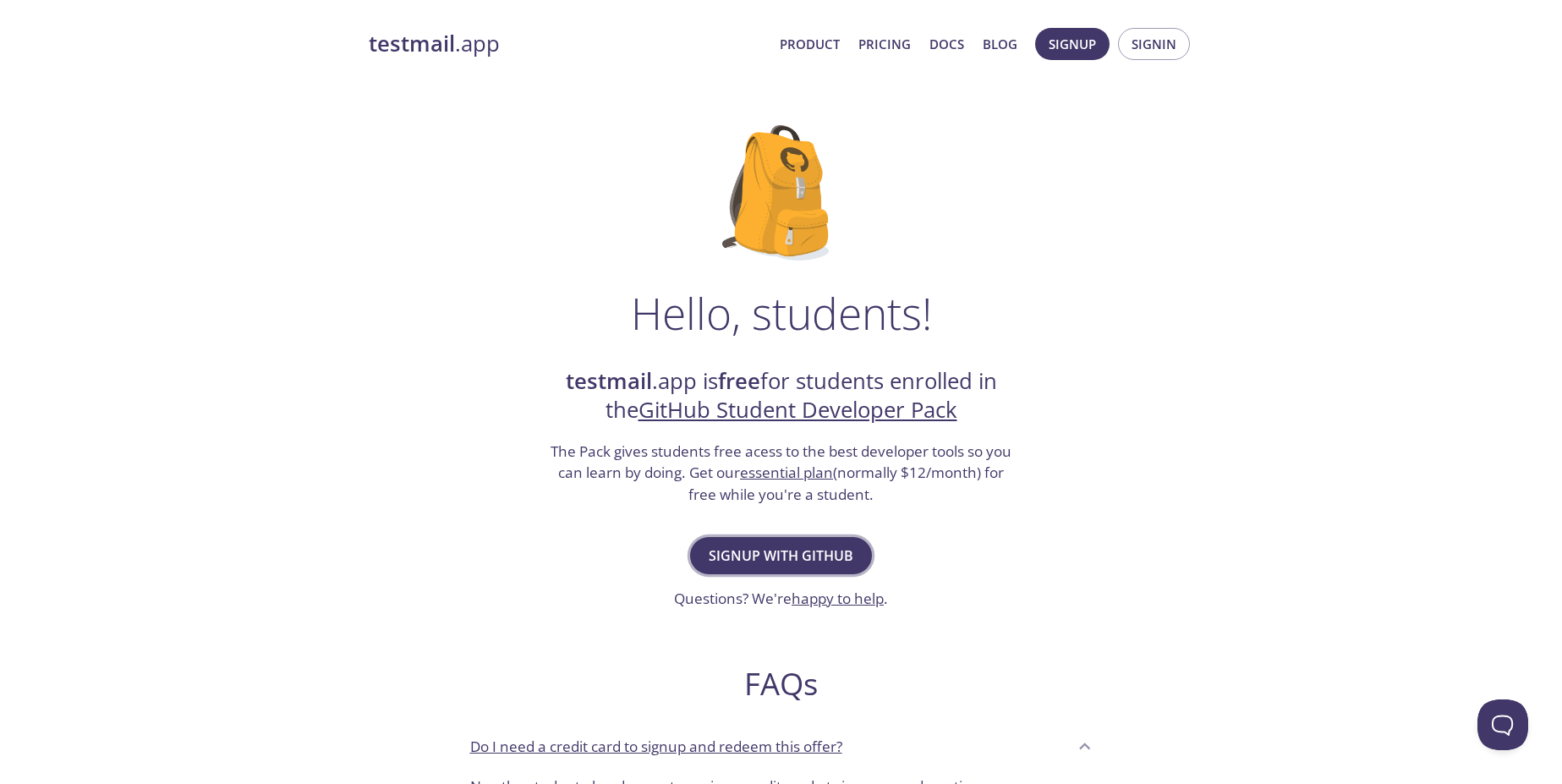
click at [761, 549] on span "Signup with GitHub" at bounding box center [781, 555] width 145 height 23
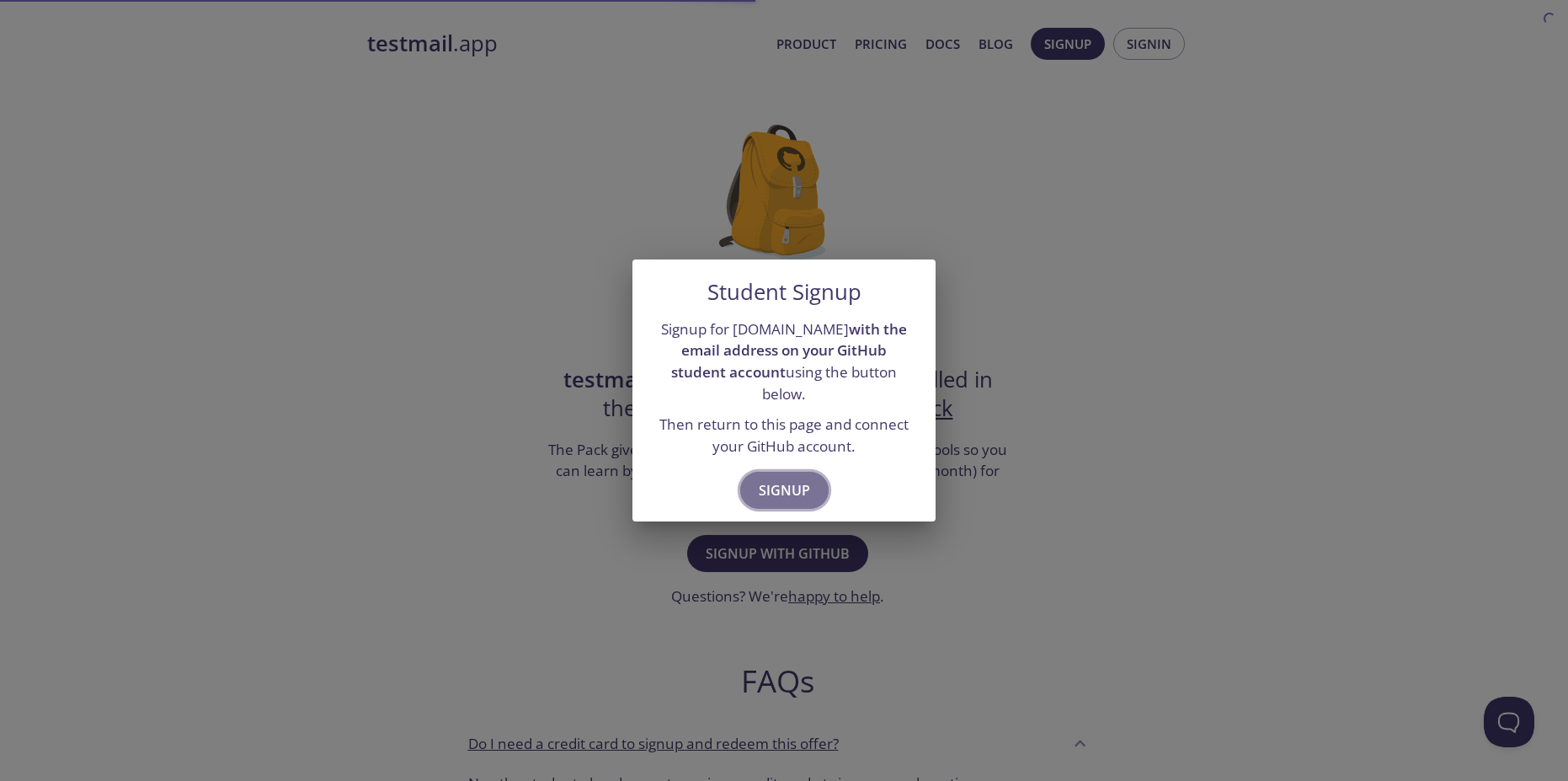
click at [784, 479] on span "Signup" at bounding box center [784, 490] width 51 height 23
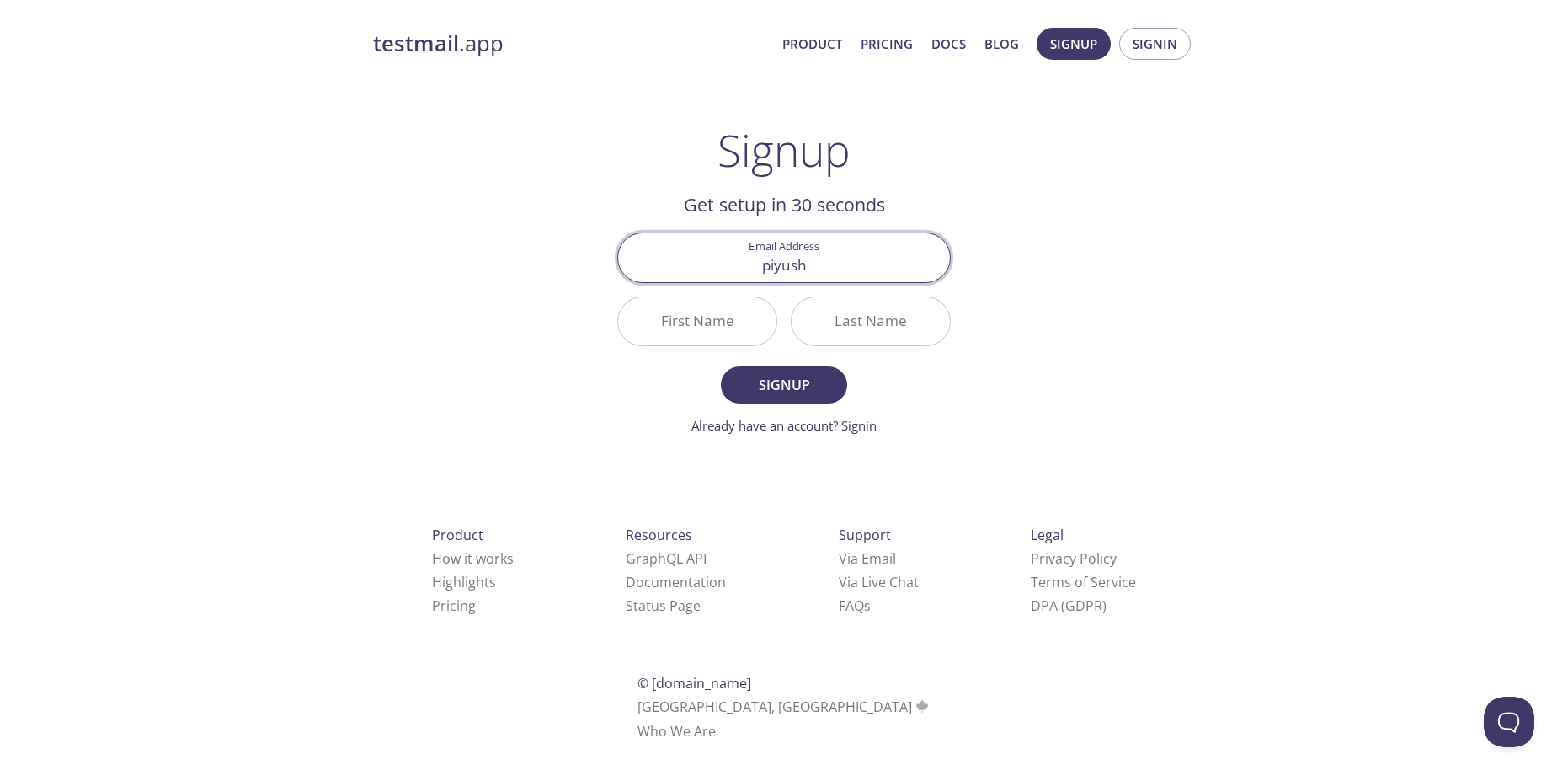
type input "piyushmanna69@gmail.com"
click at [724, 329] on input "First Name" at bounding box center [697, 321] width 158 height 48
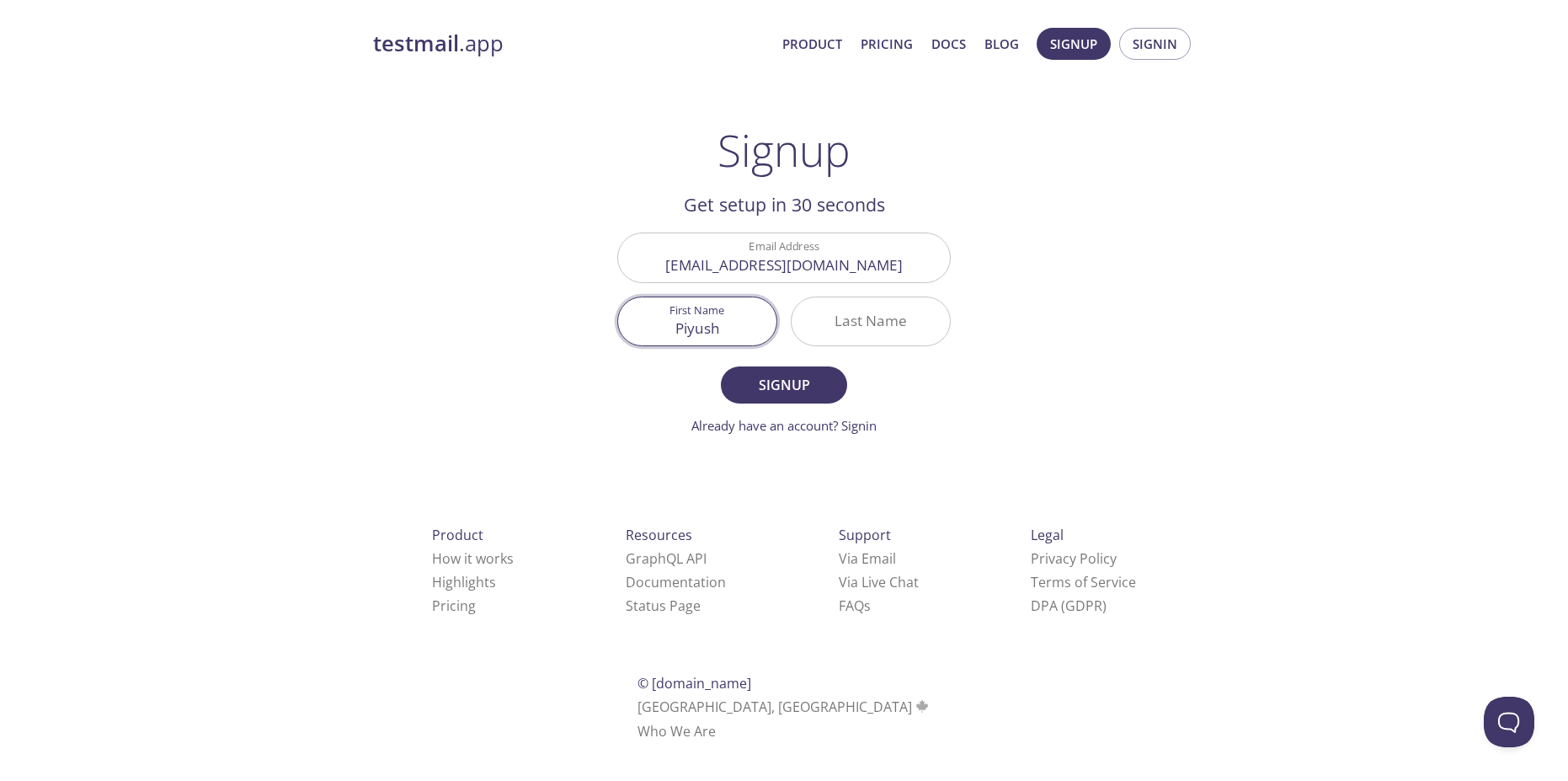
type input "Piyush"
click at [857, 310] on input "Last Name" at bounding box center [870, 321] width 158 height 48
type input "Manna"
click at [833, 379] on button "Signup" at bounding box center [784, 385] width 126 height 37
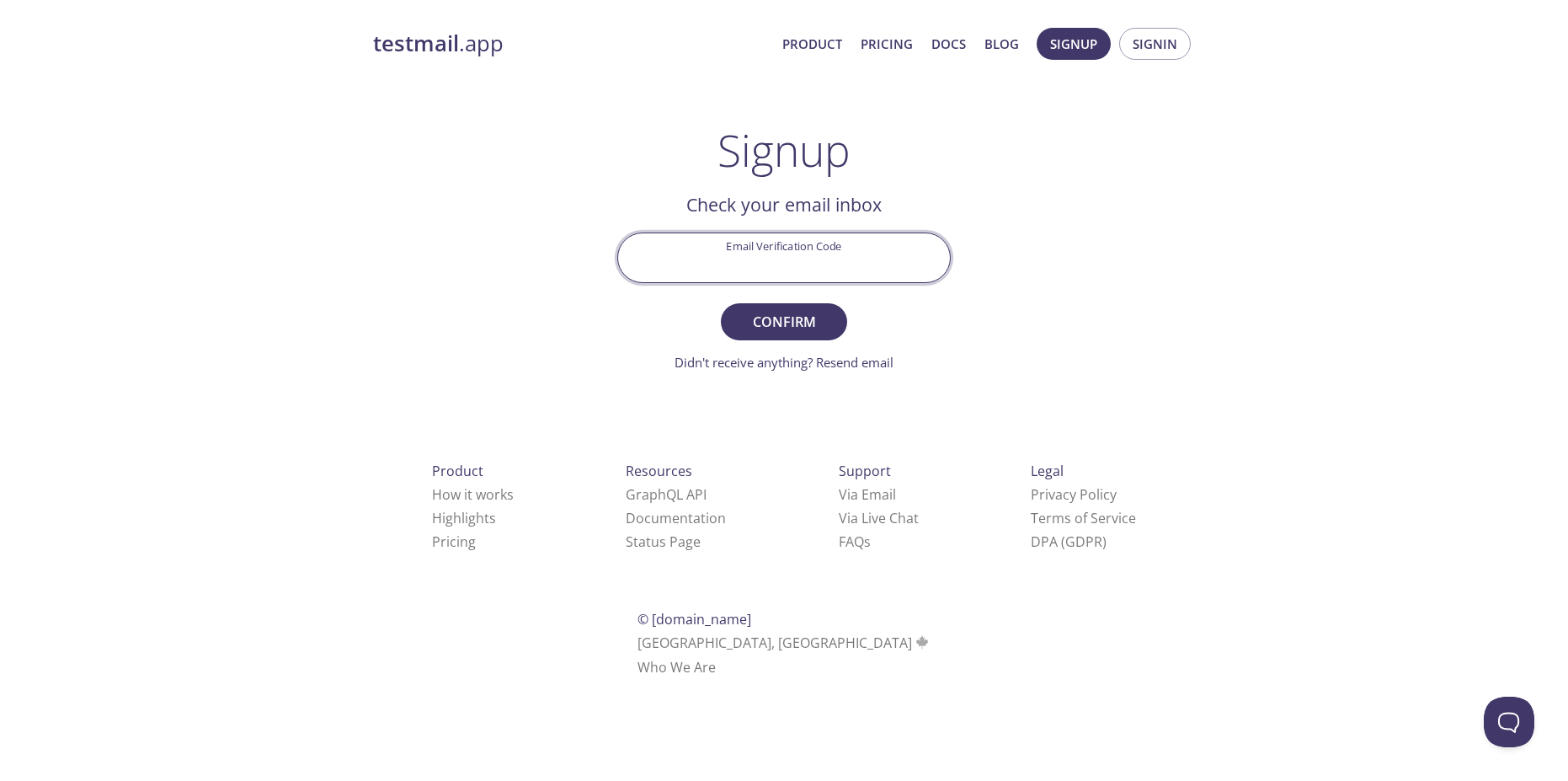
click at [812, 268] on input "Email Verification Code" at bounding box center [784, 258] width 332 height 48
paste input "F9DP5WW"
type input "F9DP5WW"
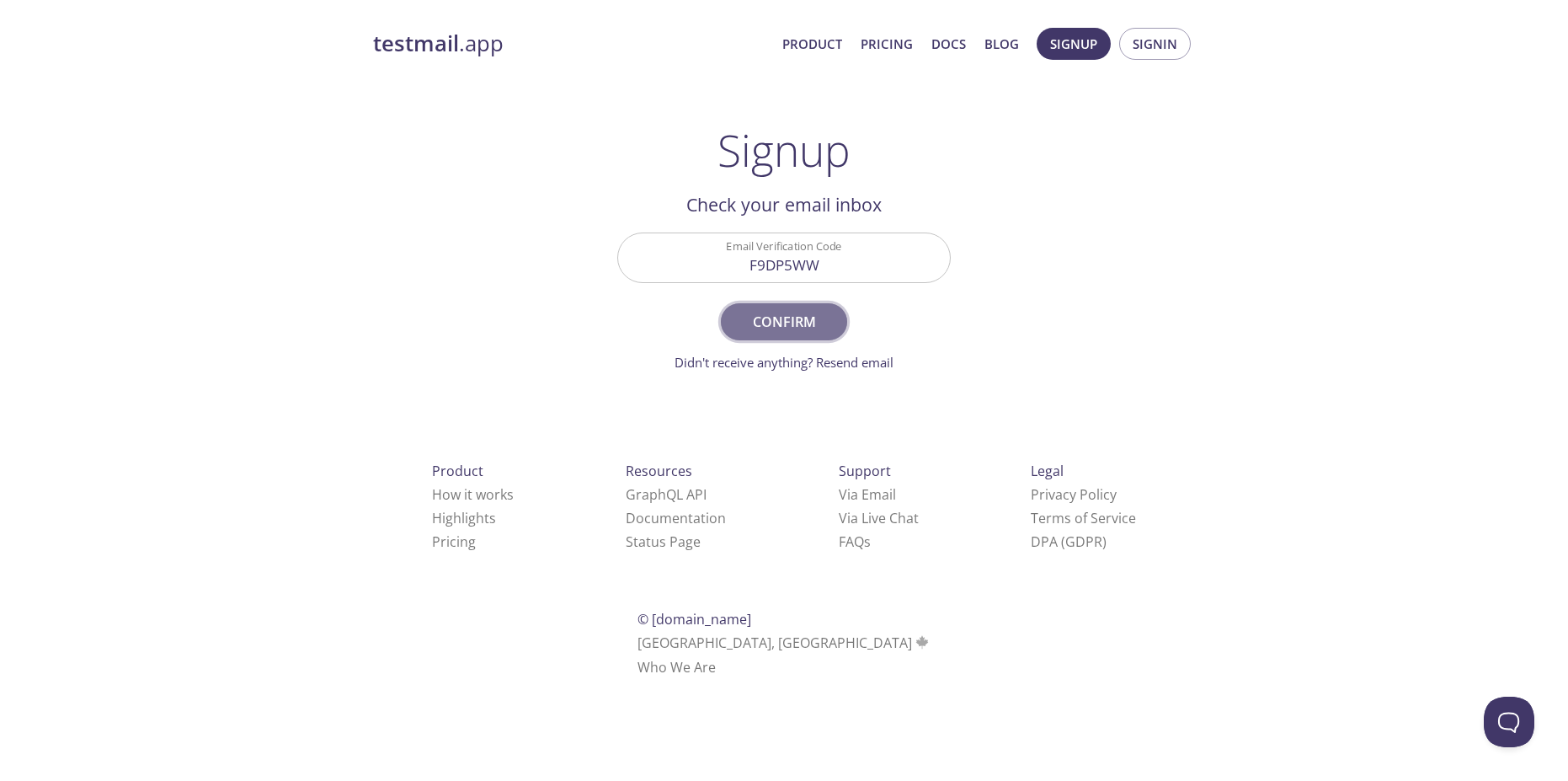
click at [779, 317] on span "Confirm" at bounding box center [784, 322] width 89 height 23
